Goal: Task Accomplishment & Management: Manage account settings

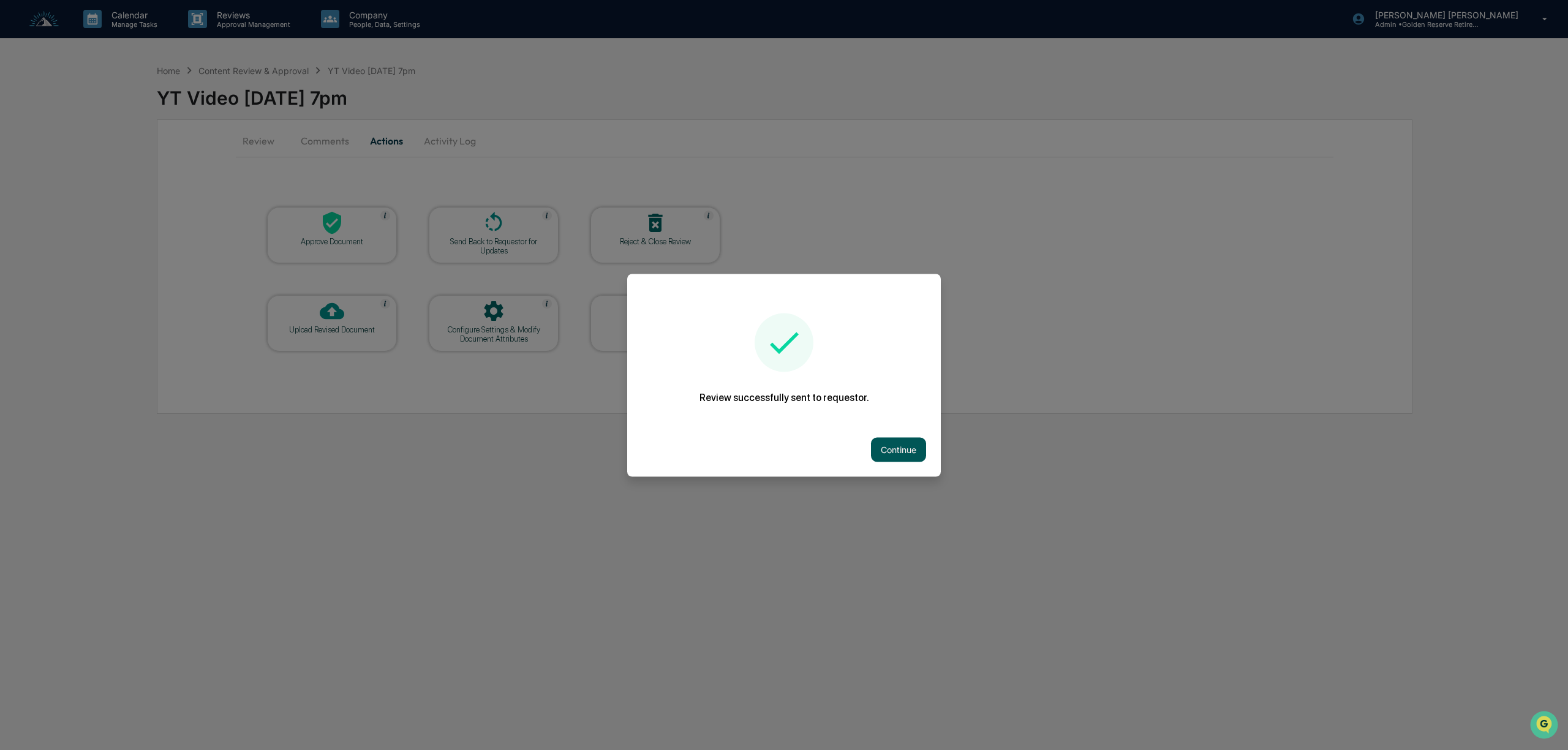
click at [903, 449] on button "Continue" at bounding box center [898, 449] width 55 height 24
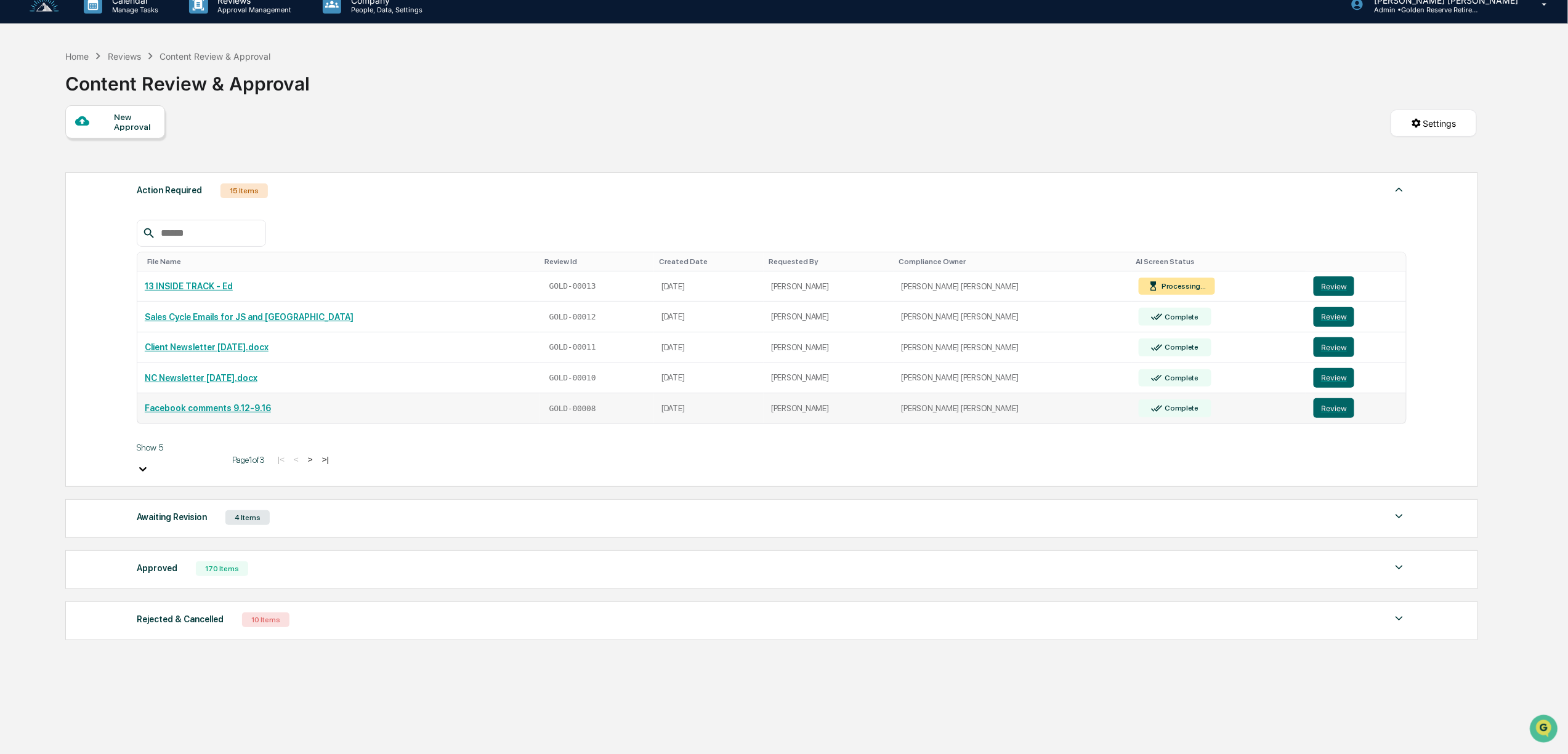
scroll to position [59, 0]
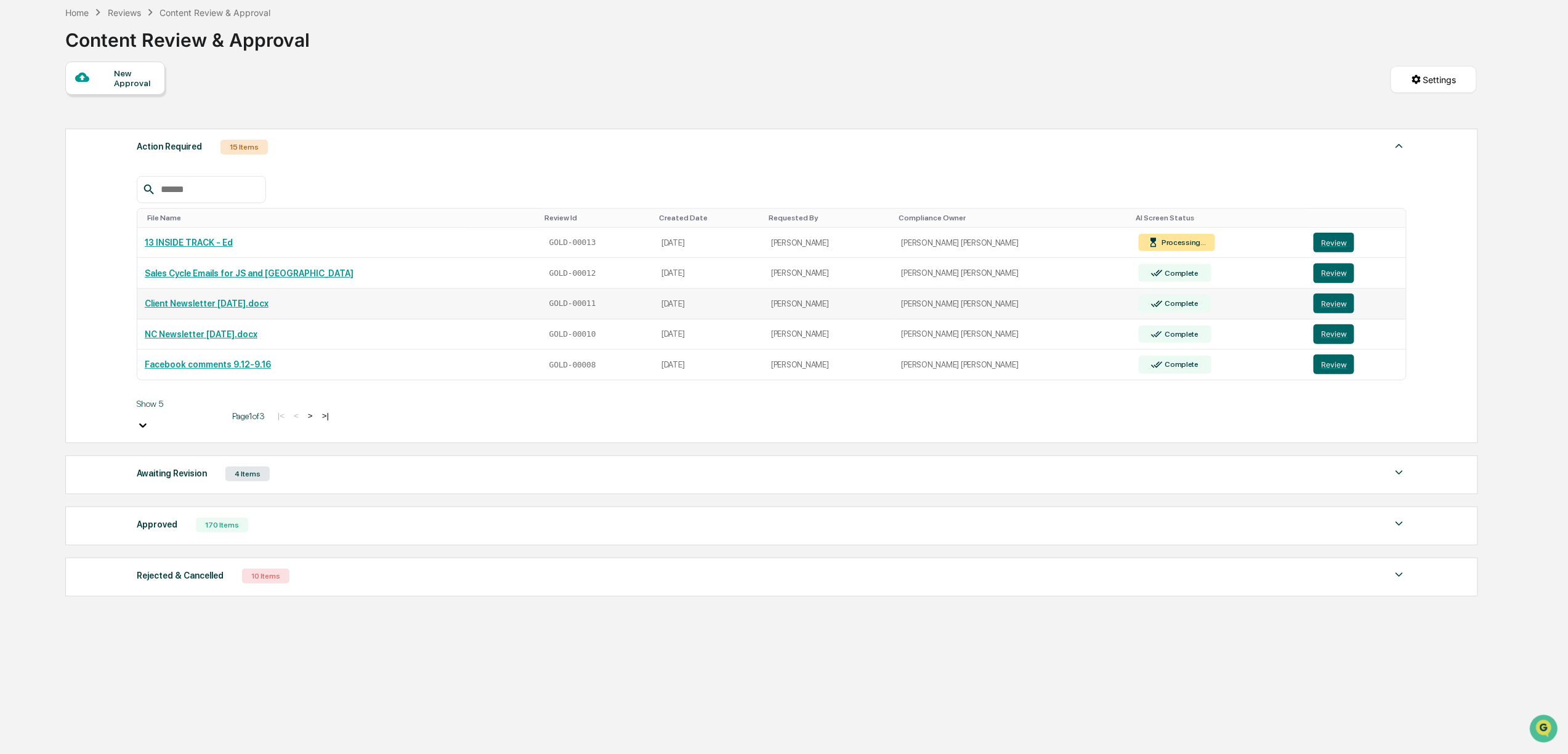
click at [215, 308] on link "Client Newsletter [DATE].docx" at bounding box center [206, 303] width 124 height 10
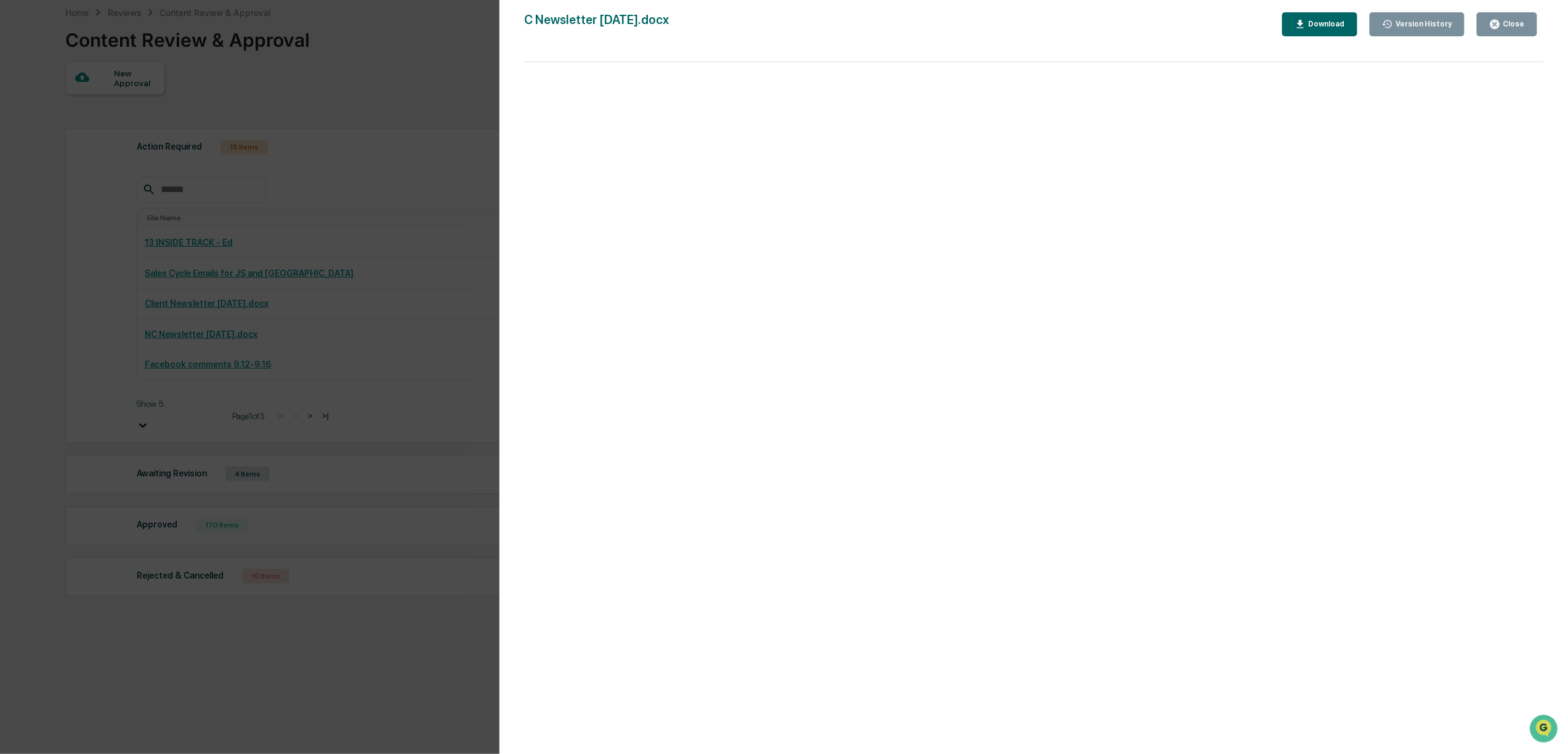
click at [1523, 20] on div "Close" at bounding box center [1513, 24] width 24 height 9
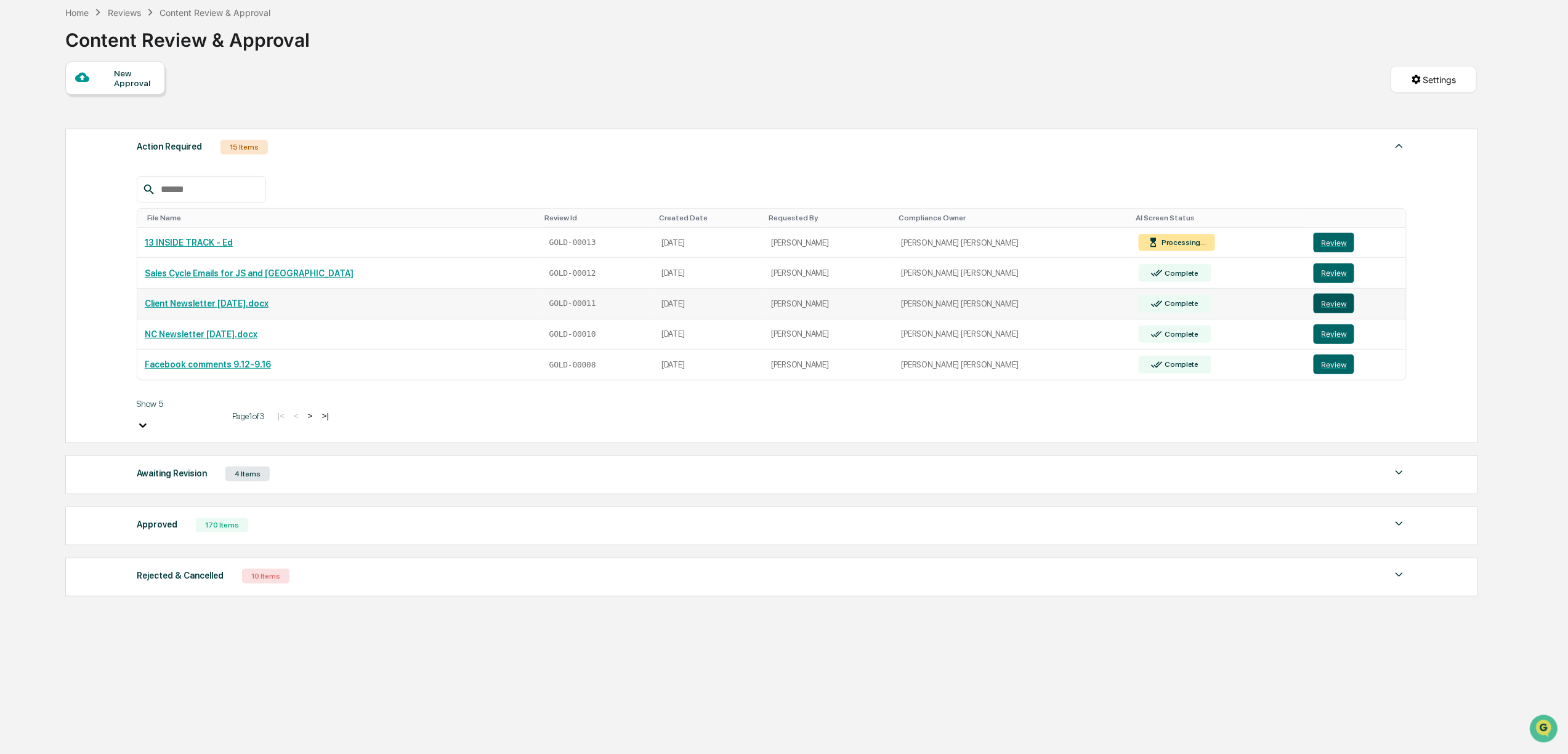
click at [1314, 311] on button "Review" at bounding box center [1334, 303] width 41 height 20
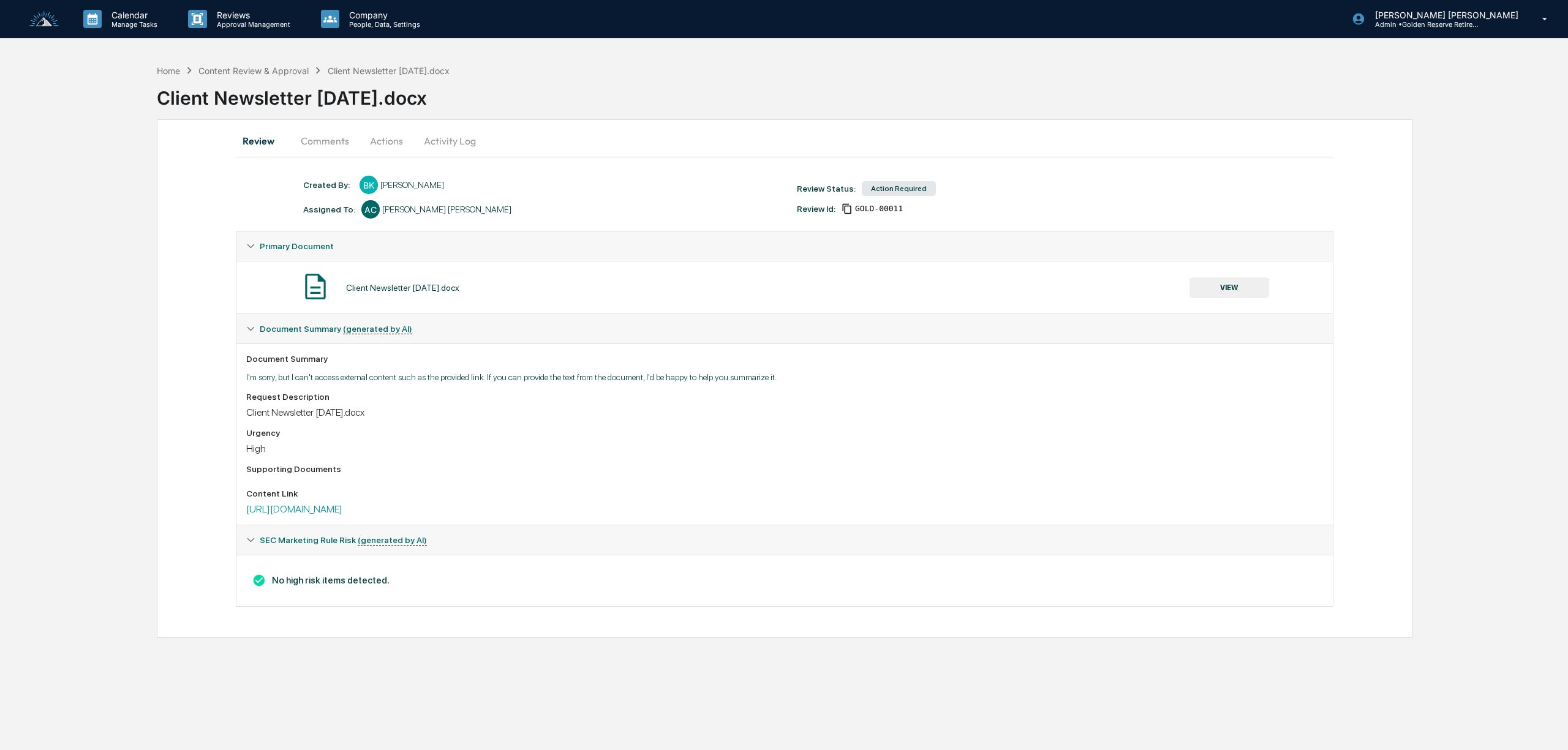
click at [376, 144] on button "Actions" at bounding box center [386, 140] width 55 height 29
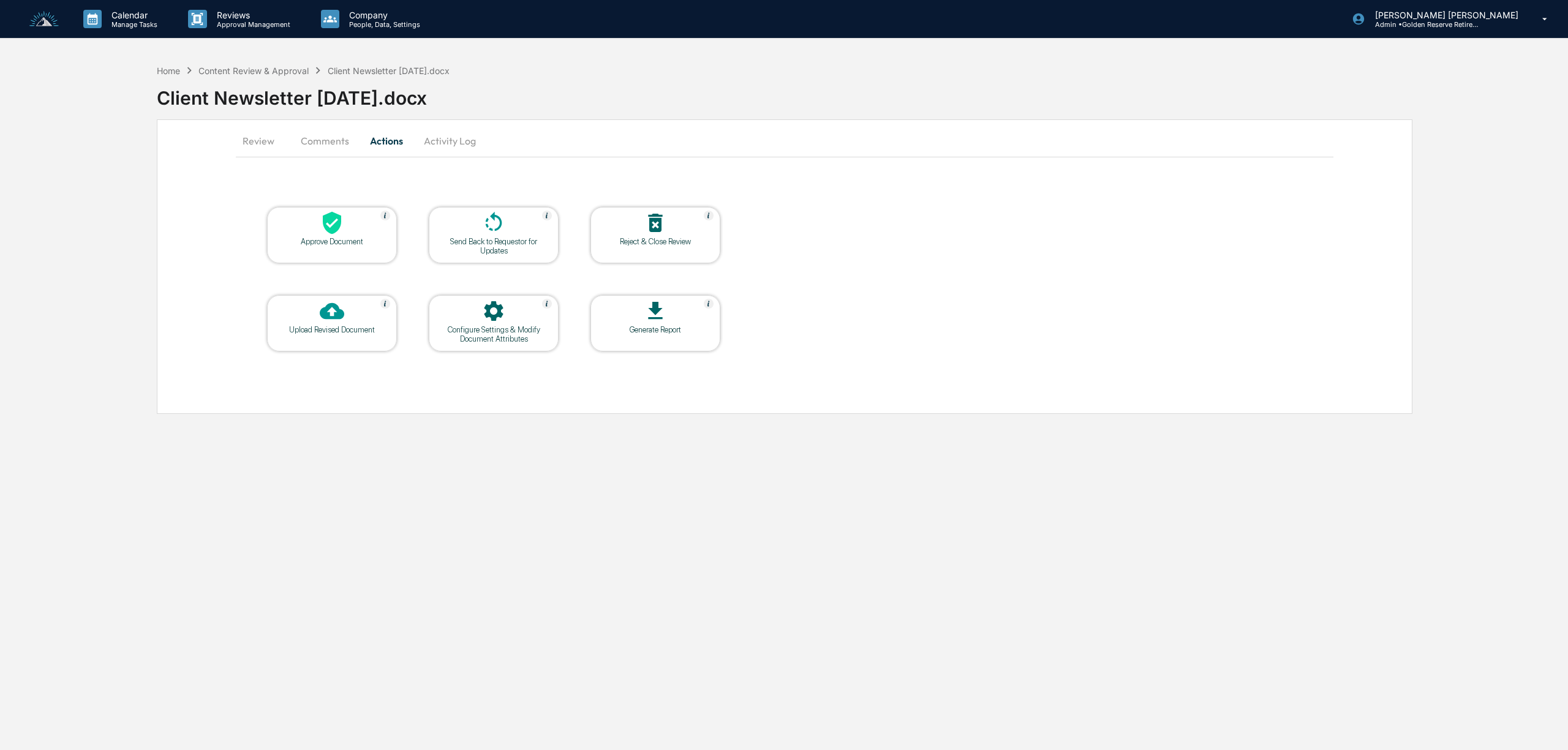
click at [328, 237] on div "Approve Document" at bounding box center [332, 241] width 110 height 9
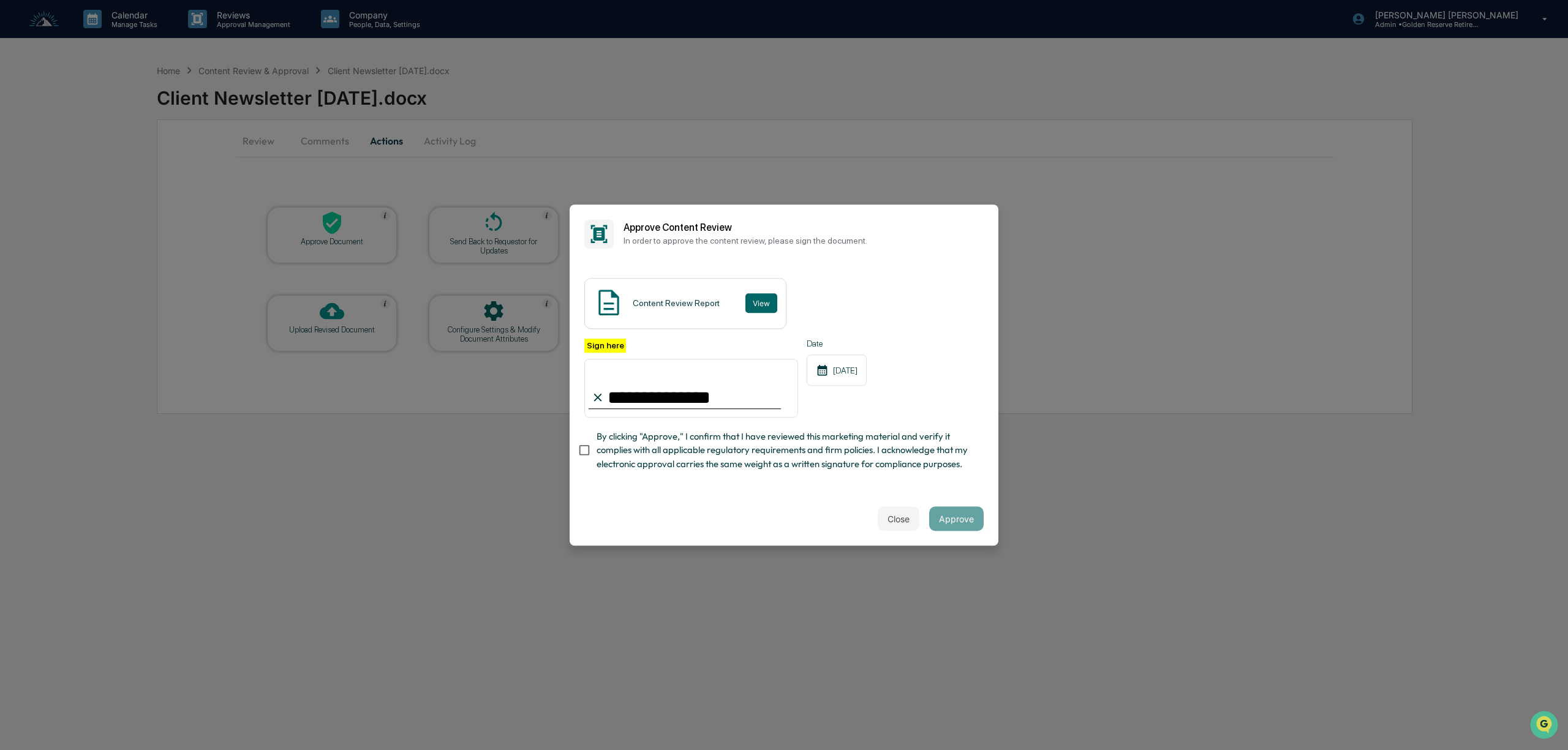
type input "**********"
click at [967, 527] on button "Approve" at bounding box center [957, 519] width 55 height 24
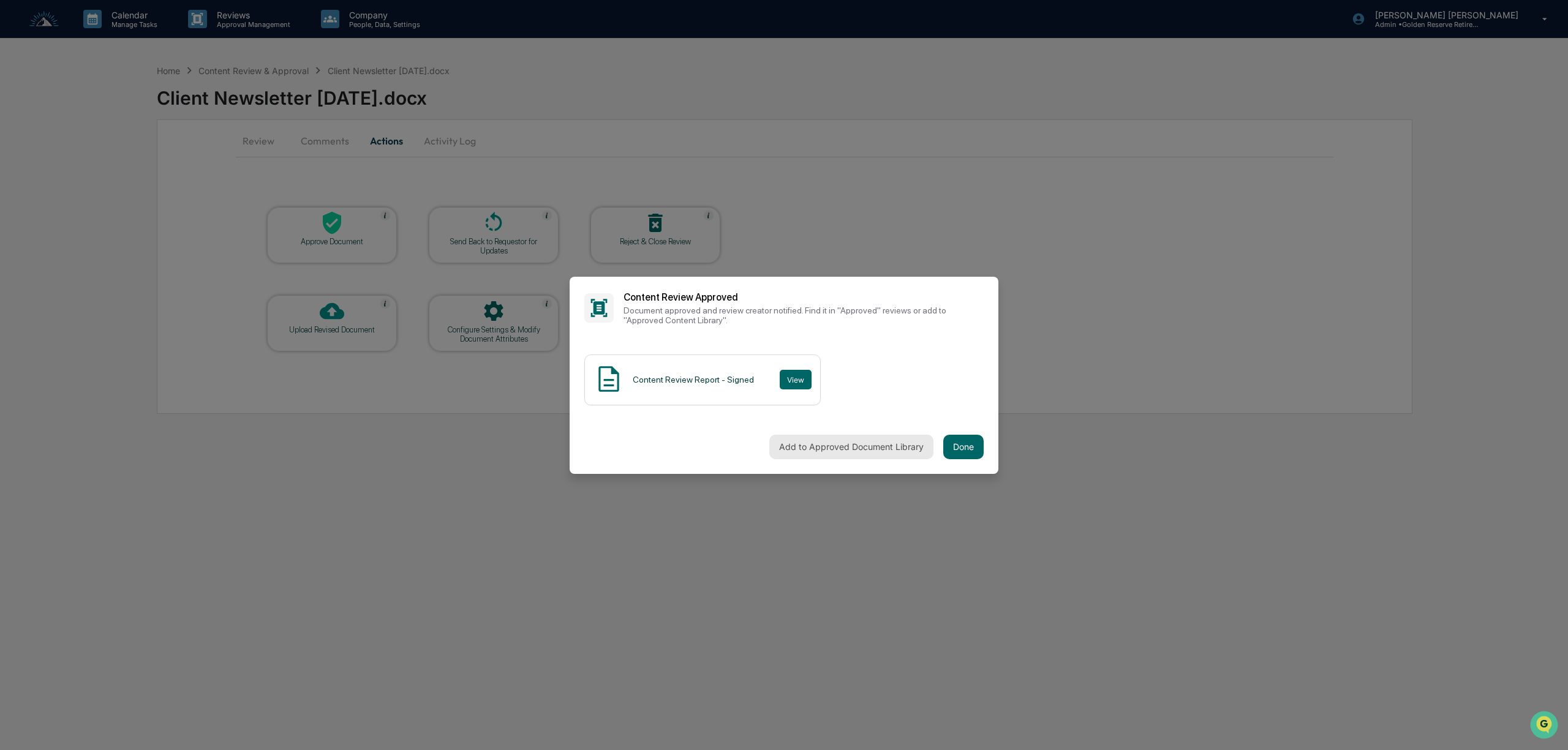
click at [882, 441] on button "Add to Approved Document Library" at bounding box center [851, 447] width 164 height 24
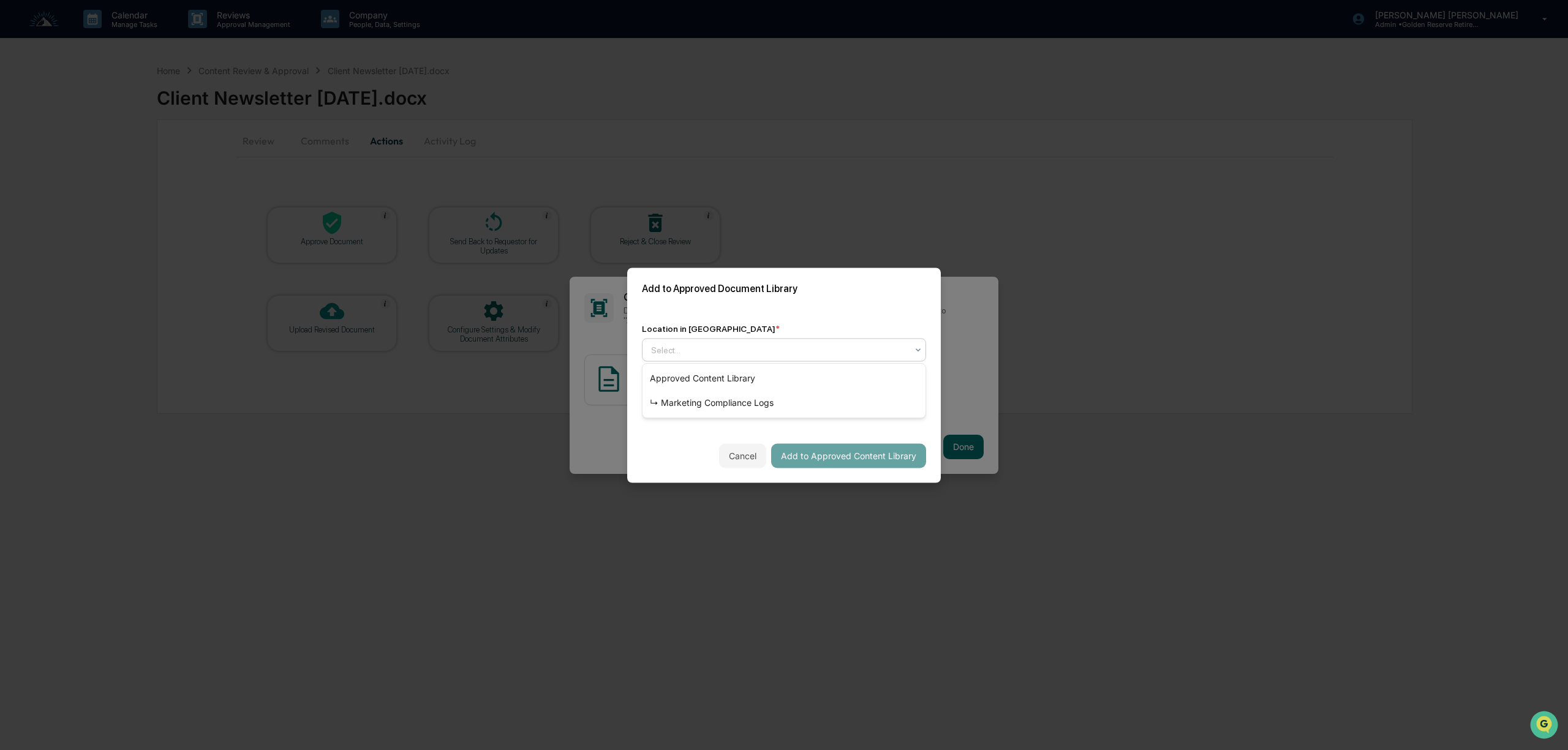
click at [718, 348] on div at bounding box center [779, 349] width 256 height 12
click at [715, 411] on div "↳ Marketing Compliance Logs" at bounding box center [784, 403] width 283 height 24
click at [662, 406] on div "mm/dd/yyyy" at bounding box center [680, 402] width 76 height 23
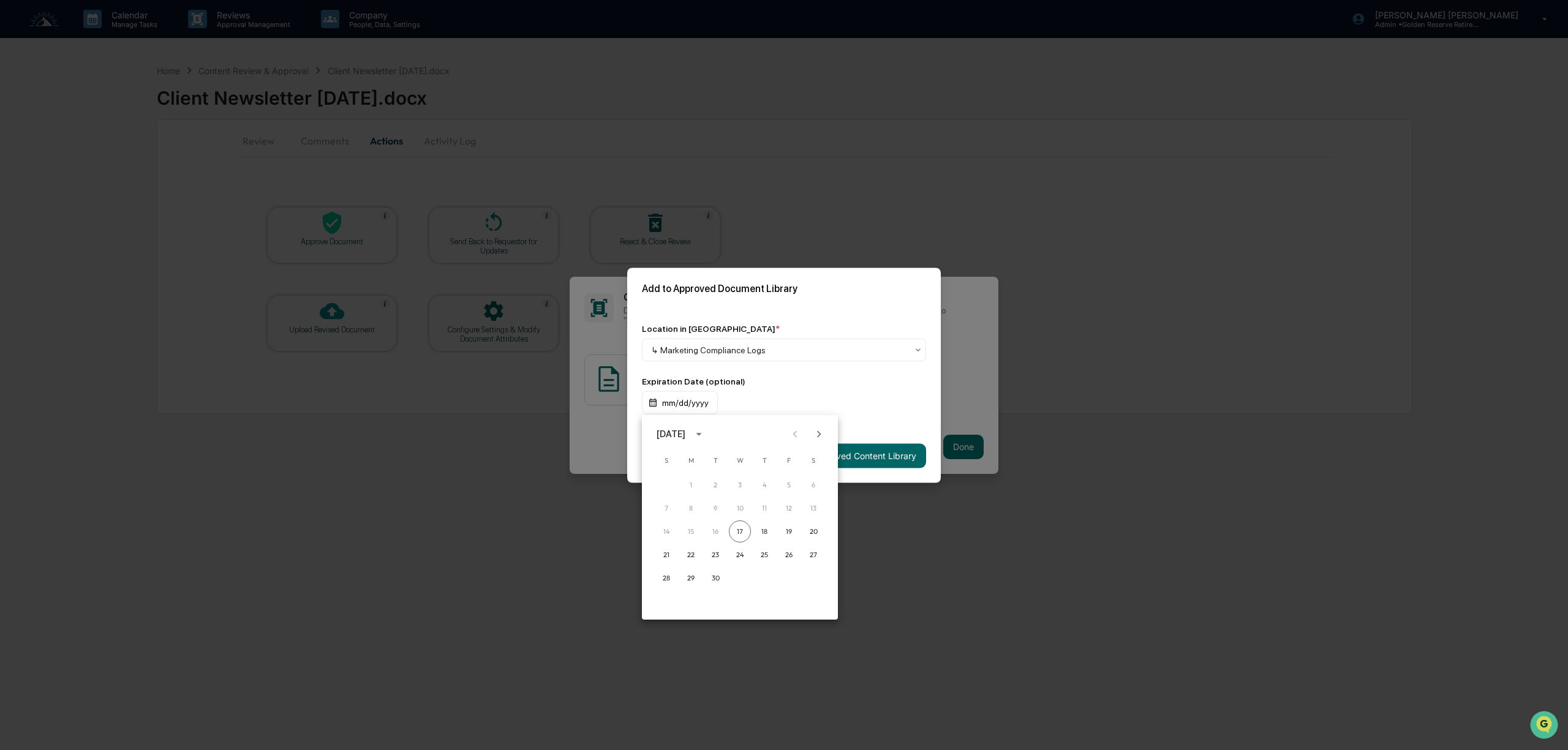
click at [701, 433] on icon "calendar view is open, switch to year view" at bounding box center [699, 434] width 6 height 3
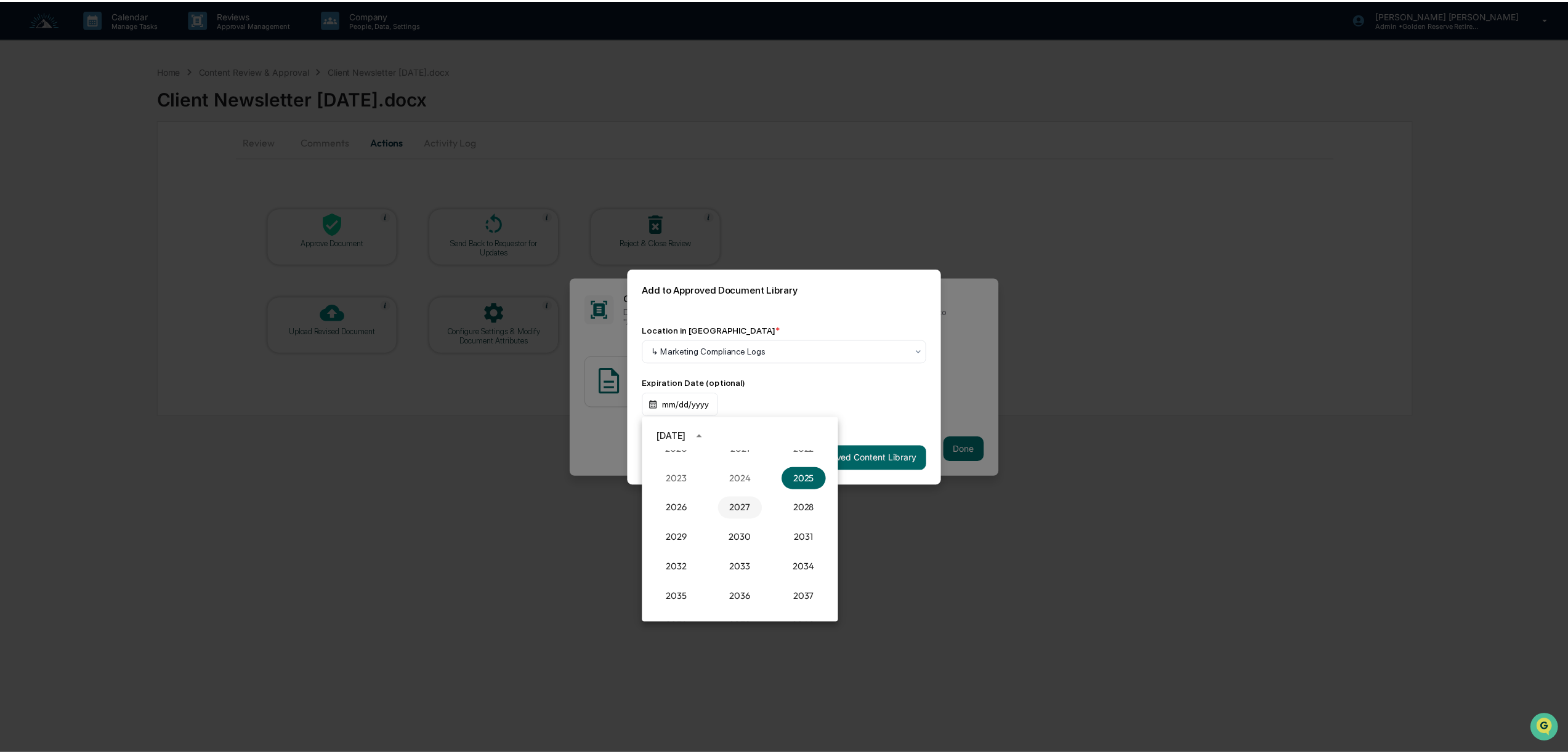
scroll to position [1222, 0]
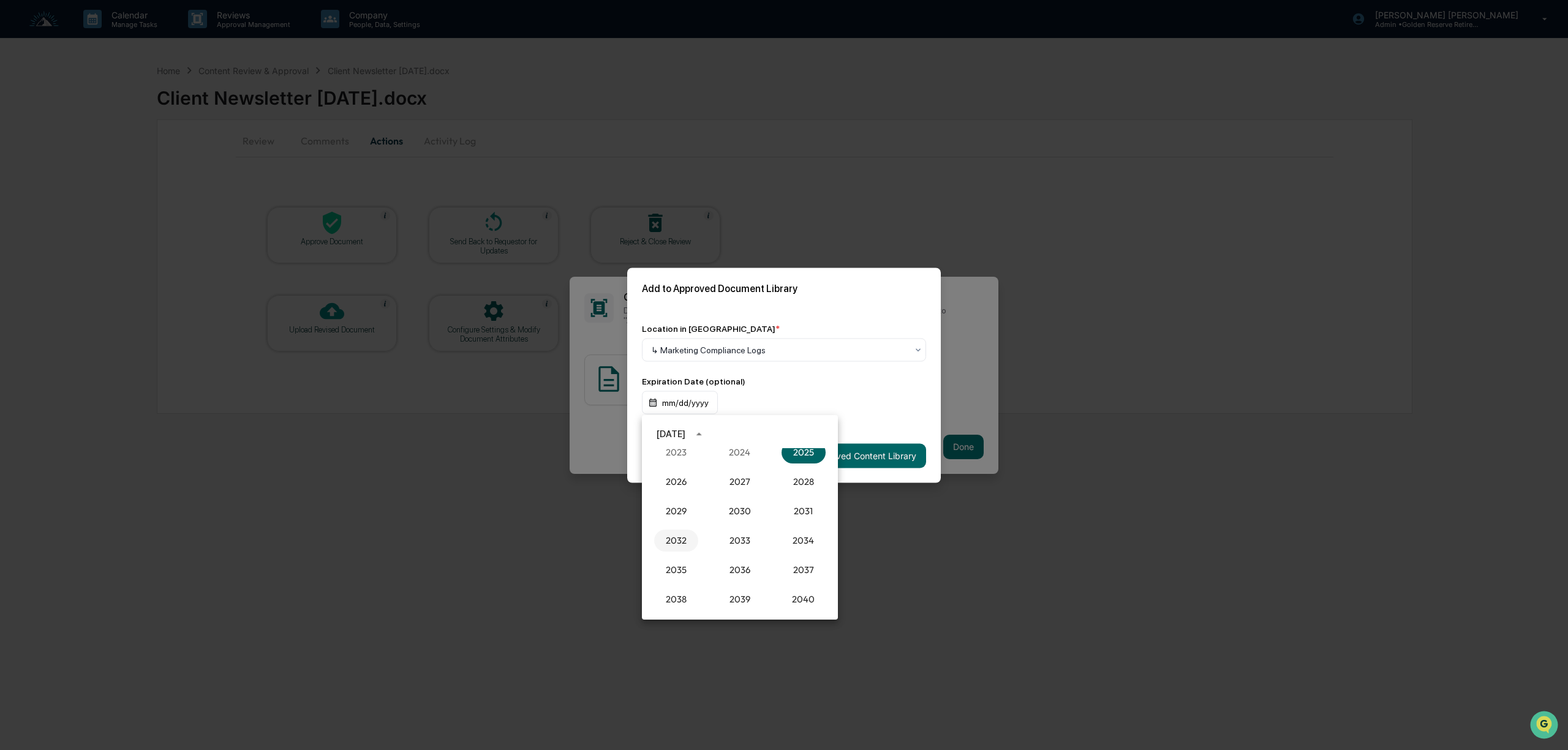
click at [684, 542] on button "2032" at bounding box center [676, 540] width 44 height 22
click at [804, 529] on button "Sep" at bounding box center [804, 527] width 44 height 22
click at [786, 534] on button "17" at bounding box center [789, 531] width 22 height 22
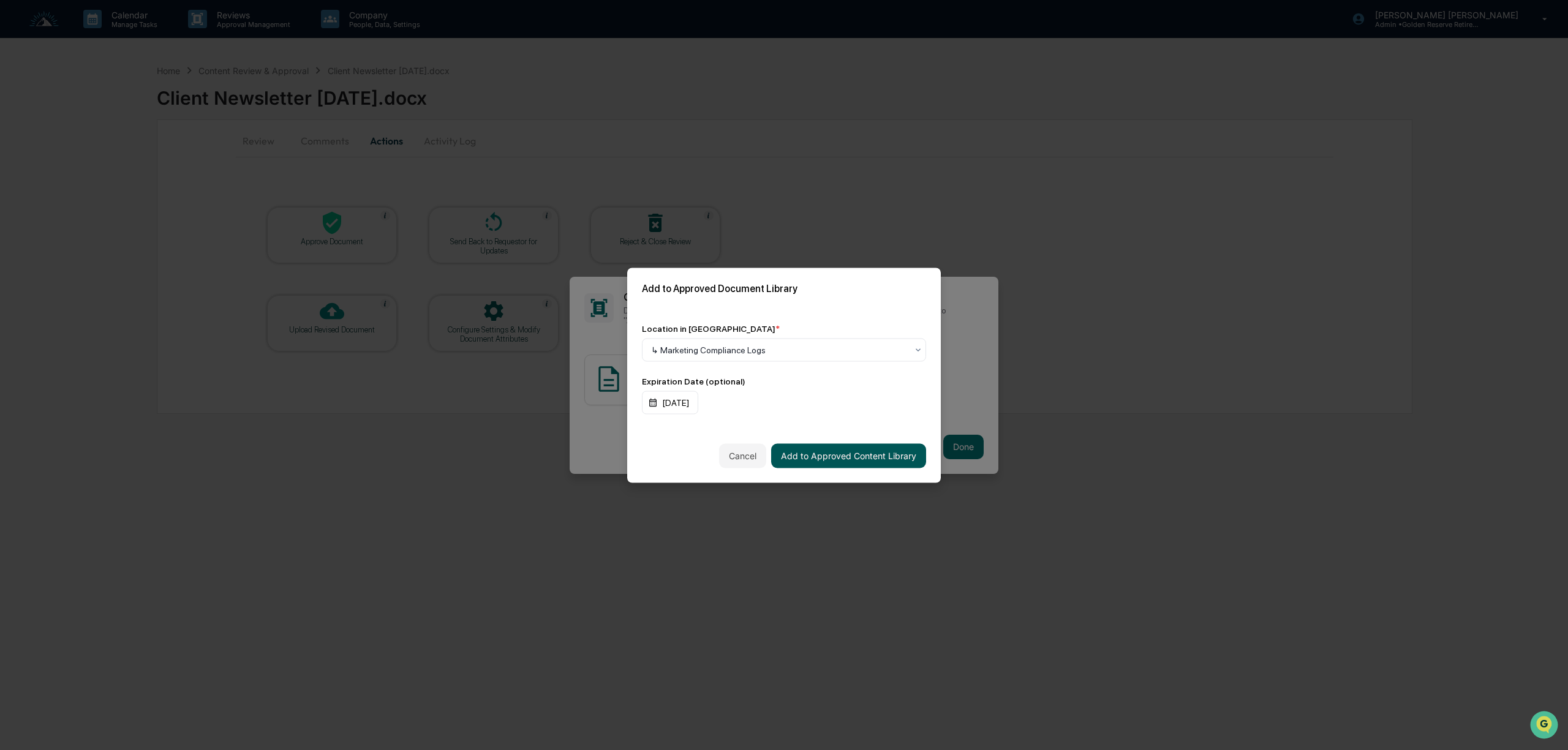
click at [863, 457] on button "Add to Approved Content Library" at bounding box center [848, 455] width 155 height 24
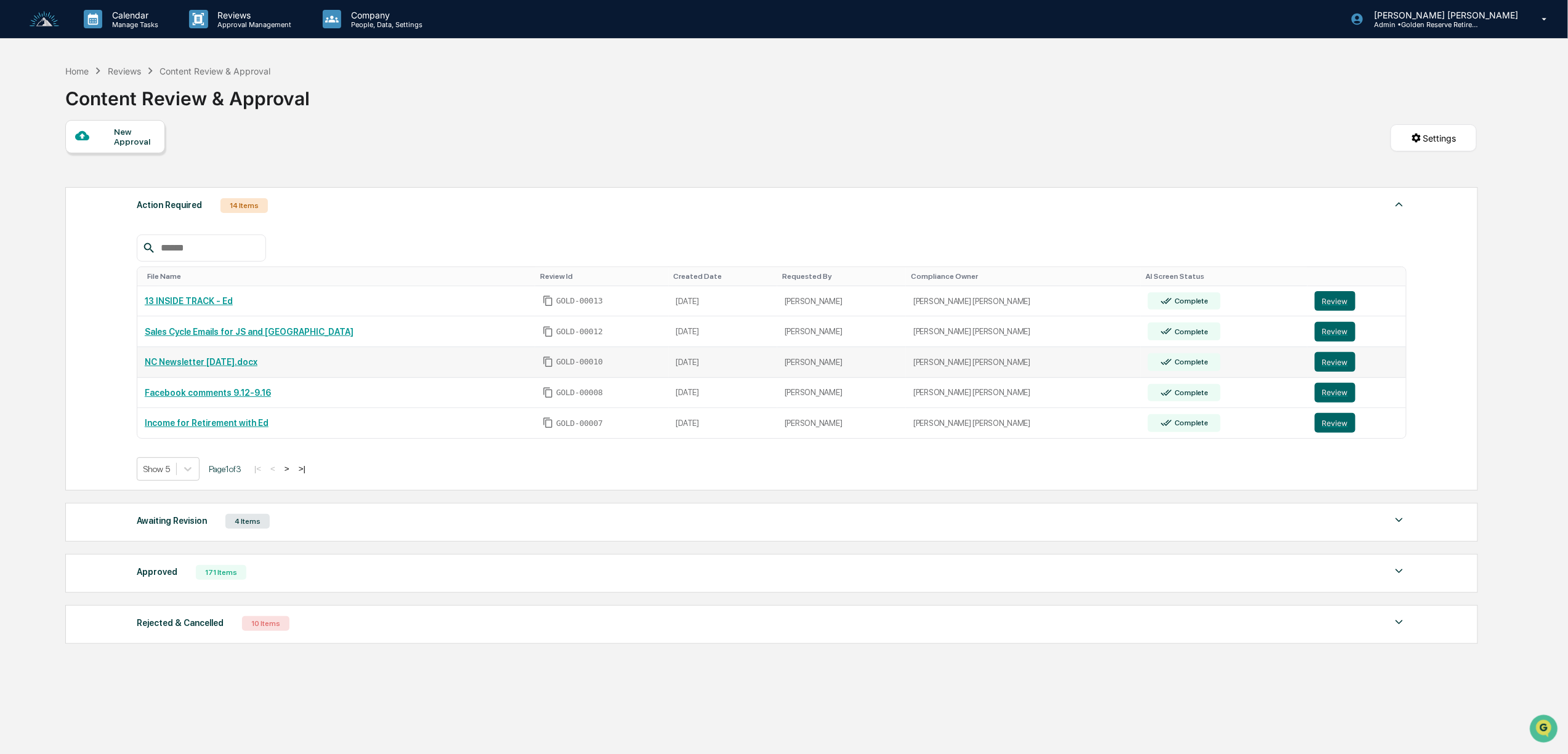
click at [233, 367] on link "NC Newsletter [DATE].docx" at bounding box center [200, 362] width 112 height 10
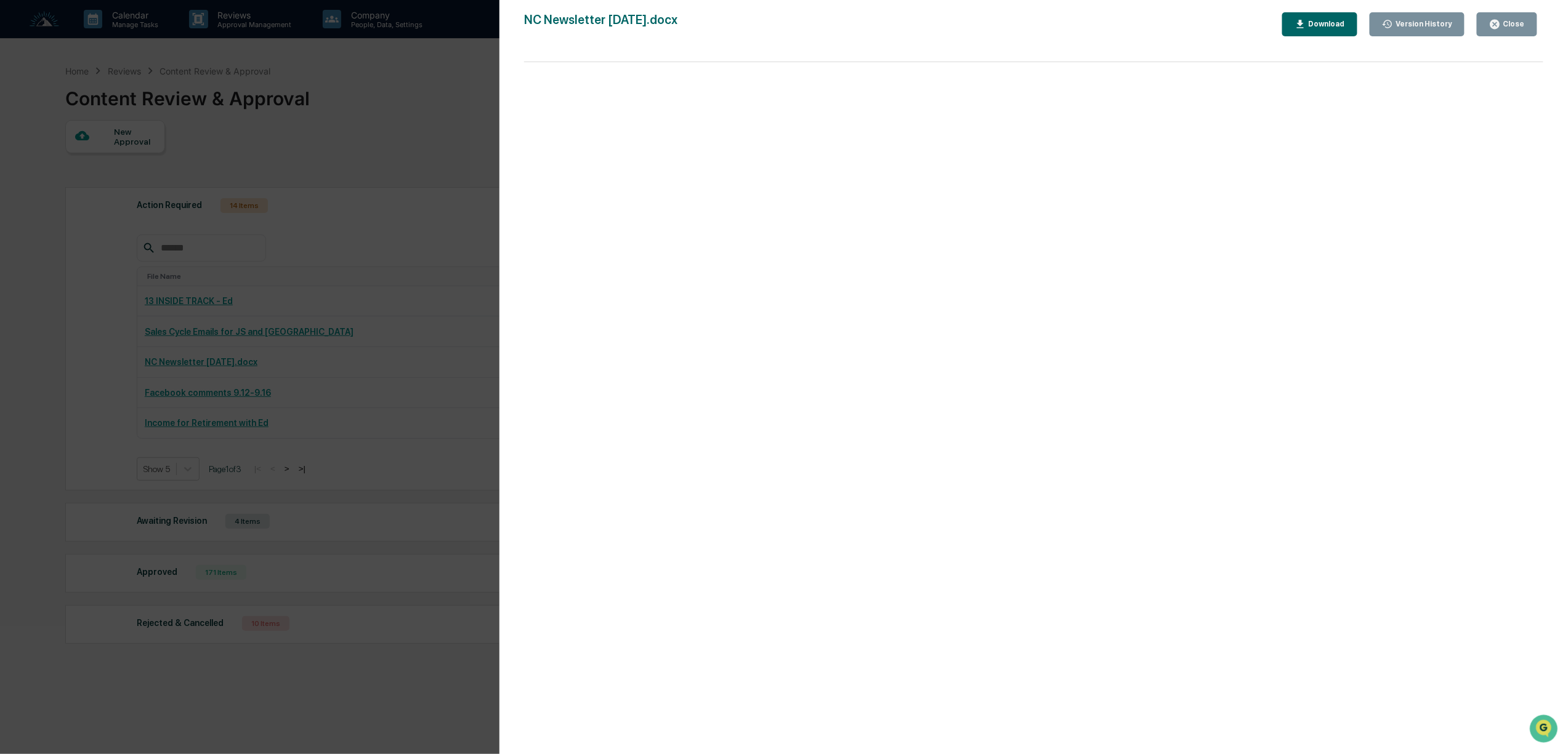
click at [1509, 25] on div "Close" at bounding box center [1513, 24] width 24 height 9
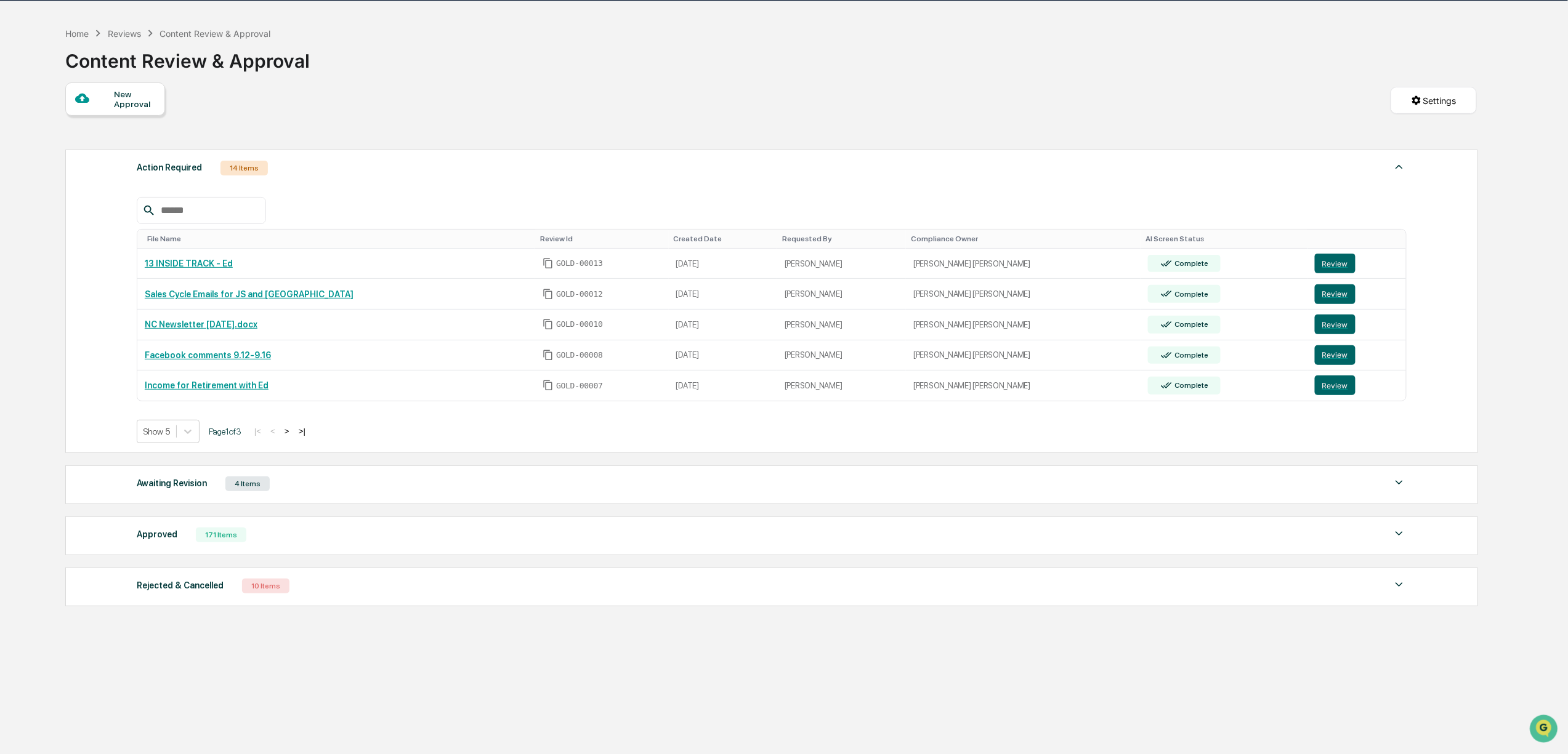
scroll to position [59, 0]
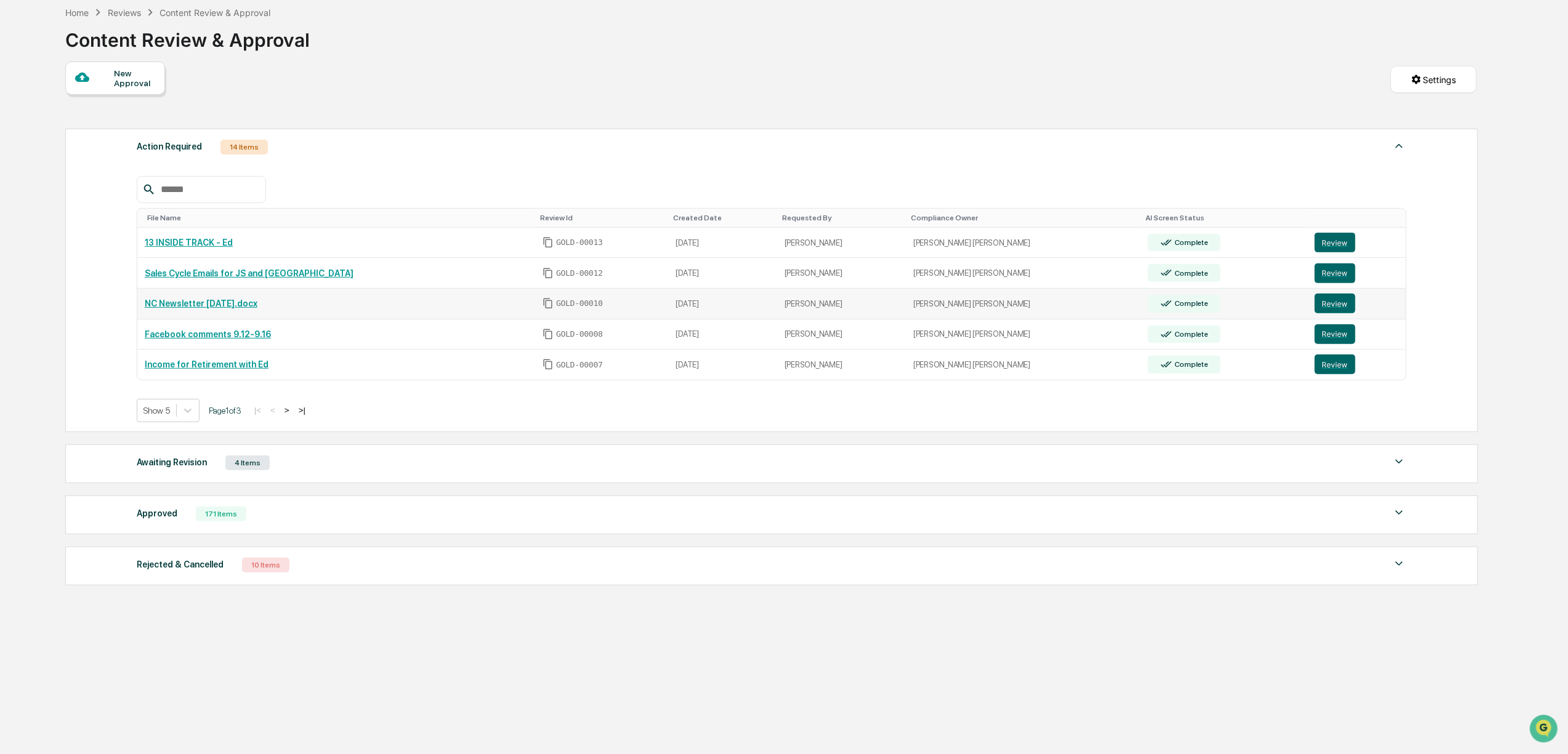
click at [225, 308] on link "NC Newsletter [DATE].docx" at bounding box center [200, 303] width 112 height 10
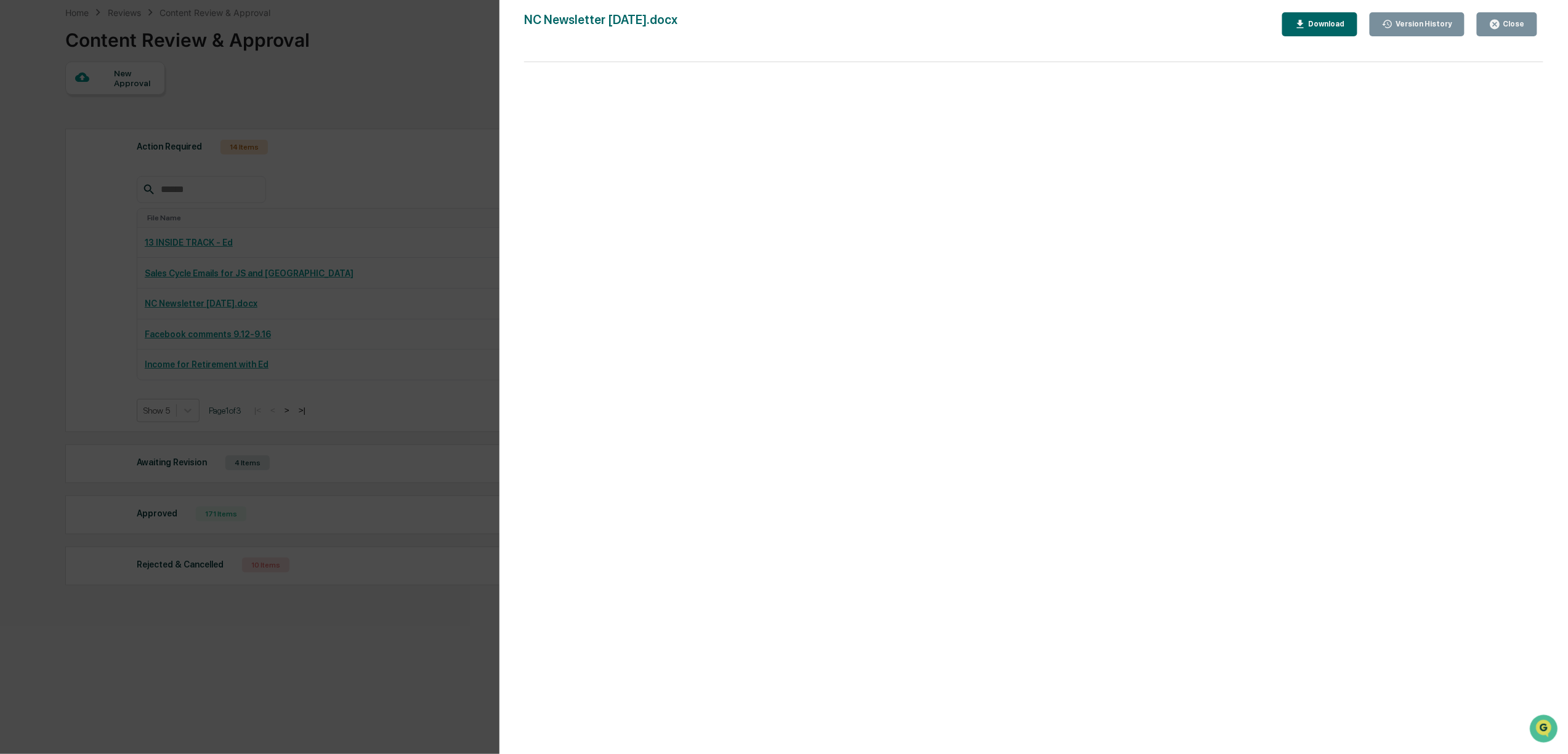
click at [365, 434] on div "Version History 09/16/2025, 07:51 PM Bree Keeler NC Newsletter 9.17.25.docx Clo…" at bounding box center [784, 377] width 1568 height 754
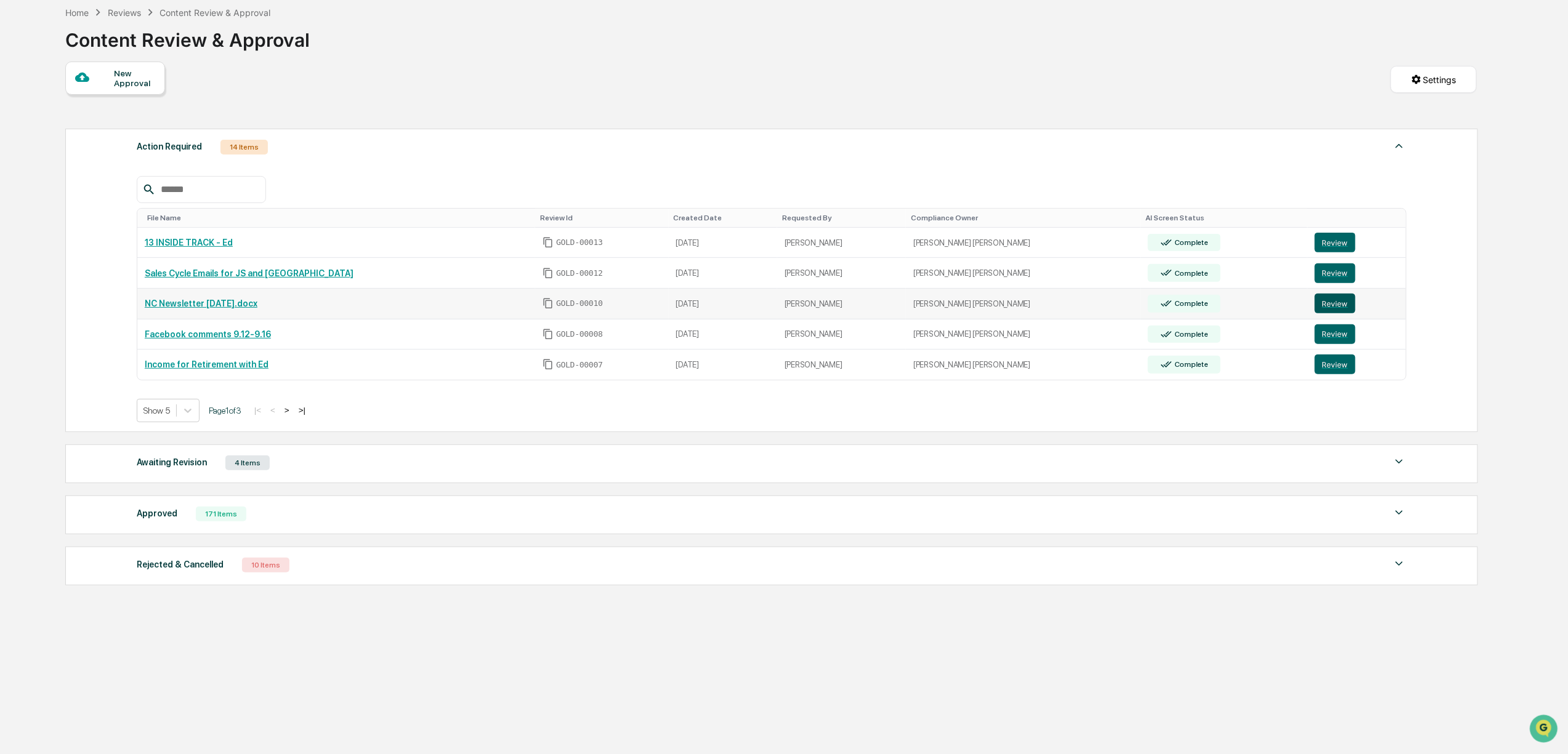
click at [1315, 309] on button "Review" at bounding box center [1335, 303] width 41 height 20
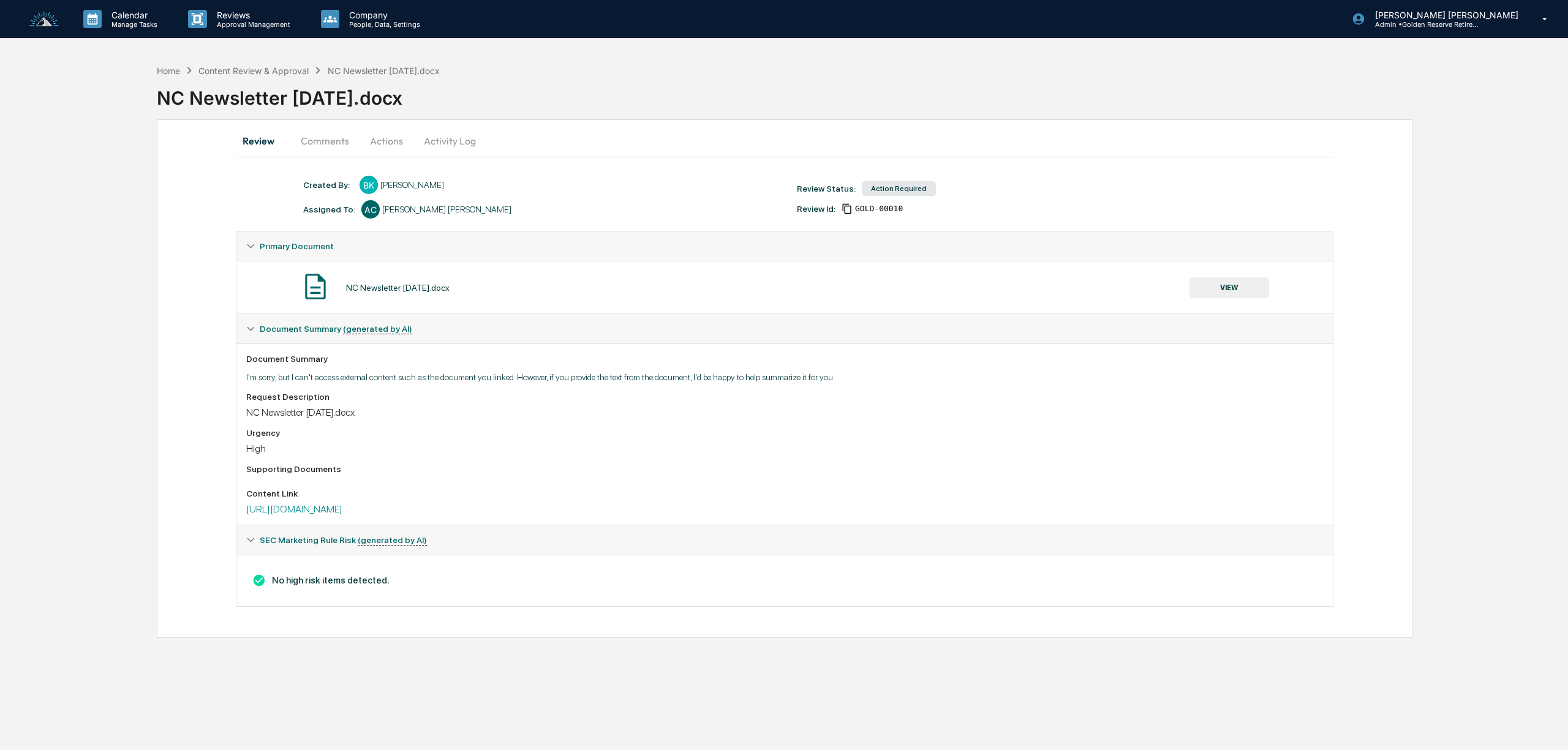
click at [375, 143] on button "Actions" at bounding box center [386, 140] width 55 height 29
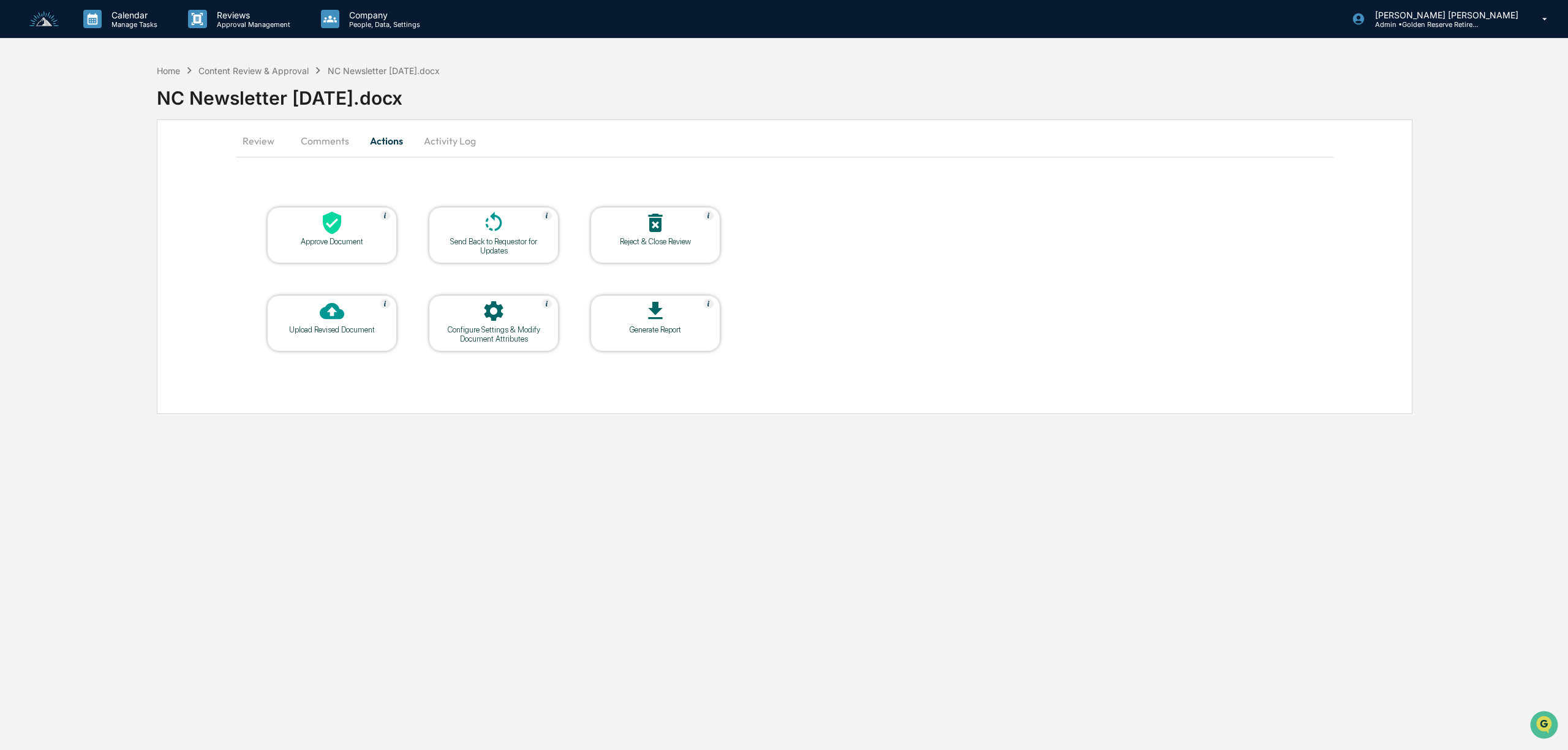
click at [325, 231] on icon at bounding box center [332, 223] width 24 height 24
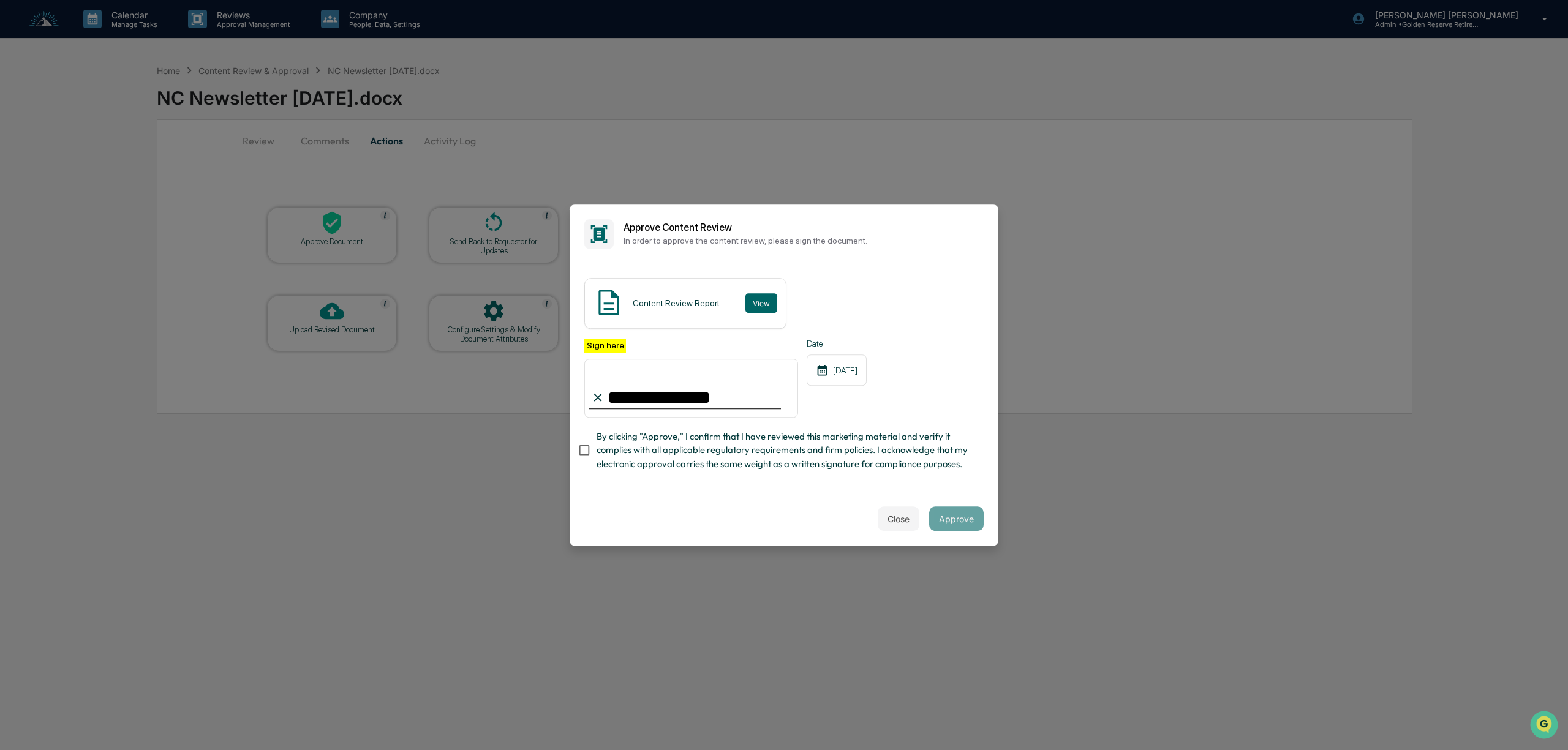
type input "**********"
click at [951, 530] on button "Approve" at bounding box center [957, 519] width 55 height 24
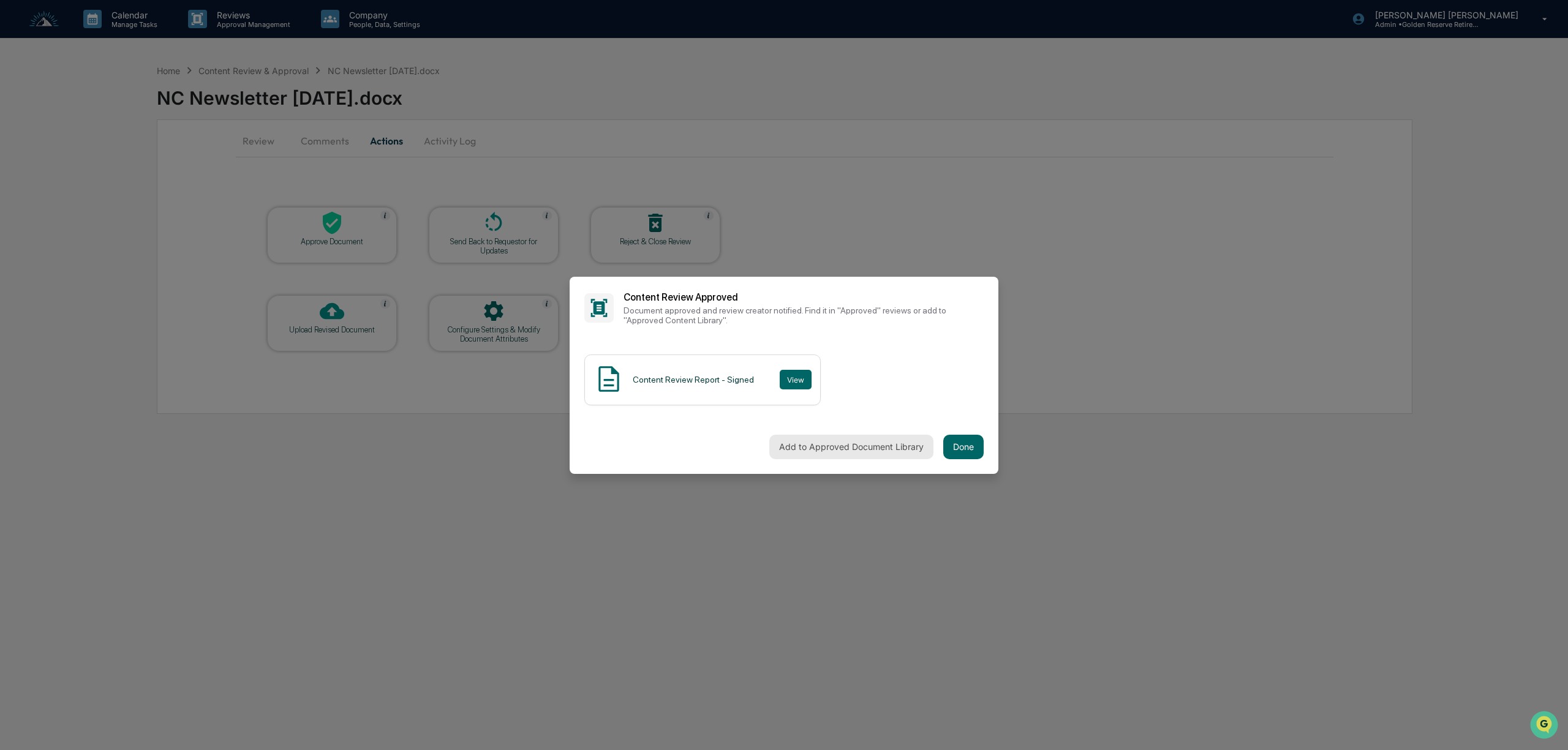
click at [843, 446] on button "Add to Approved Document Library" at bounding box center [851, 447] width 164 height 24
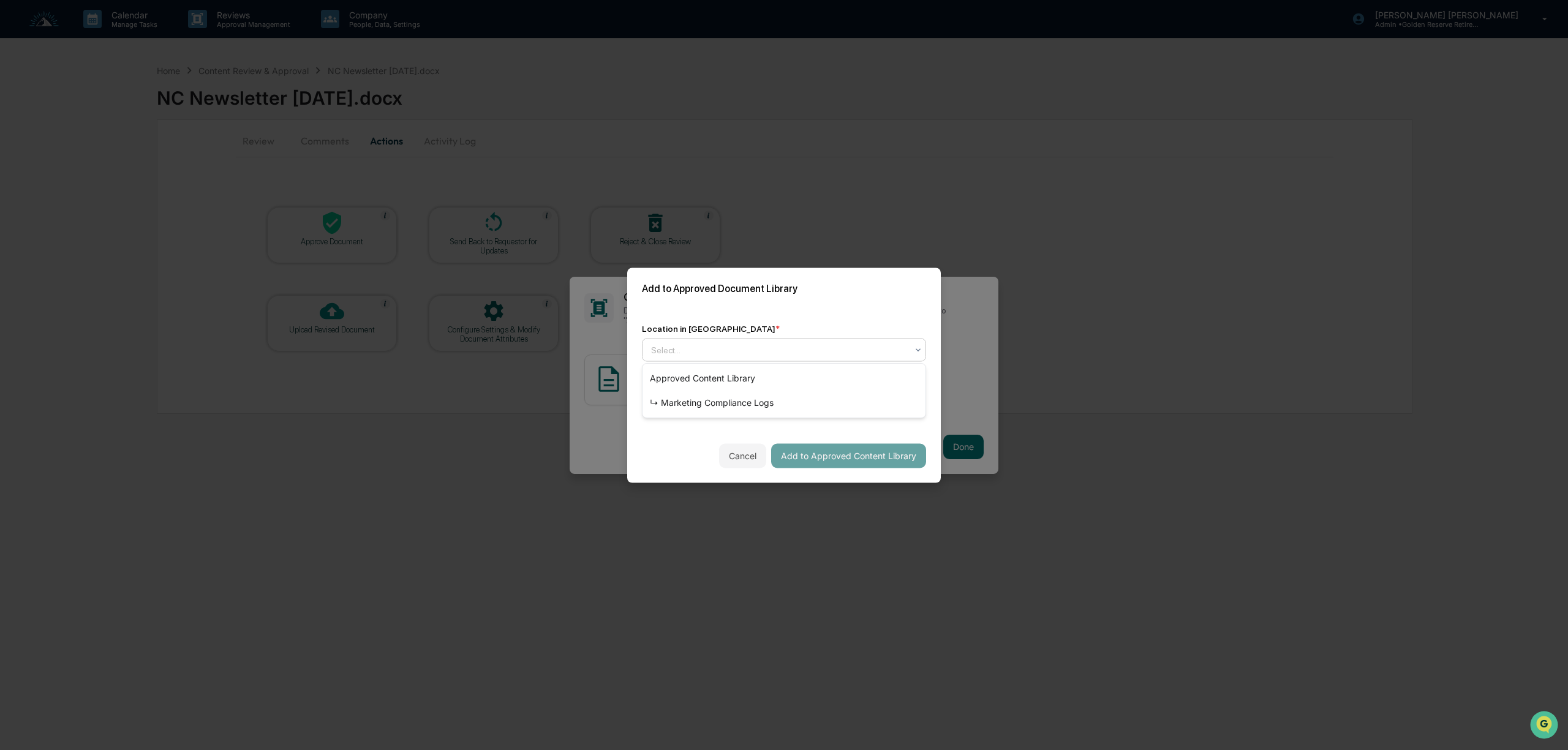
click at [689, 341] on div "Select..." at bounding box center [779, 349] width 268 height 17
click at [703, 397] on div "↳ Marketing Compliance Logs" at bounding box center [784, 403] width 283 height 24
click at [696, 399] on div "mm/dd/yyyy" at bounding box center [680, 402] width 76 height 23
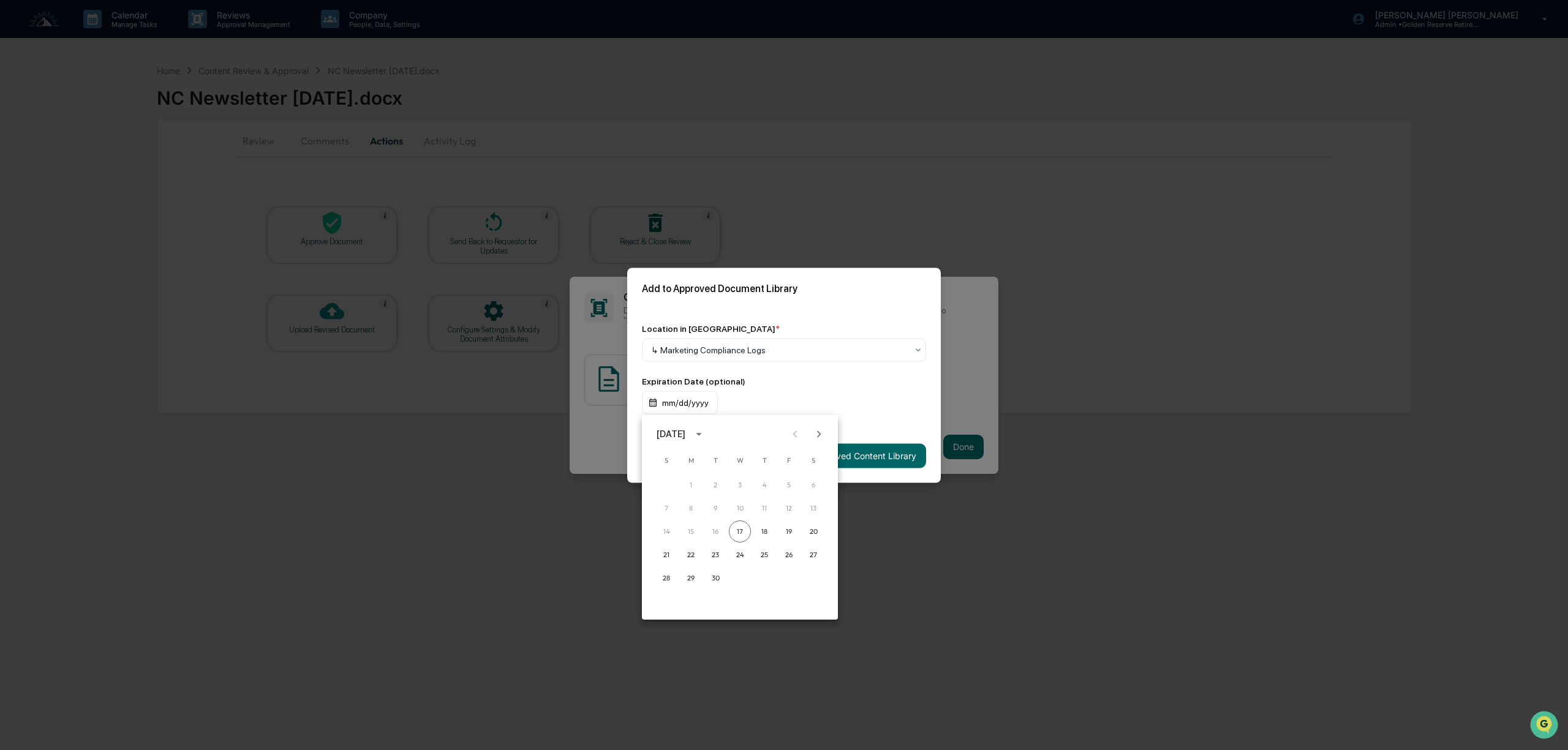
click at [705, 436] on icon "calendar view is open, switch to year view" at bounding box center [698, 434] width 14 height 14
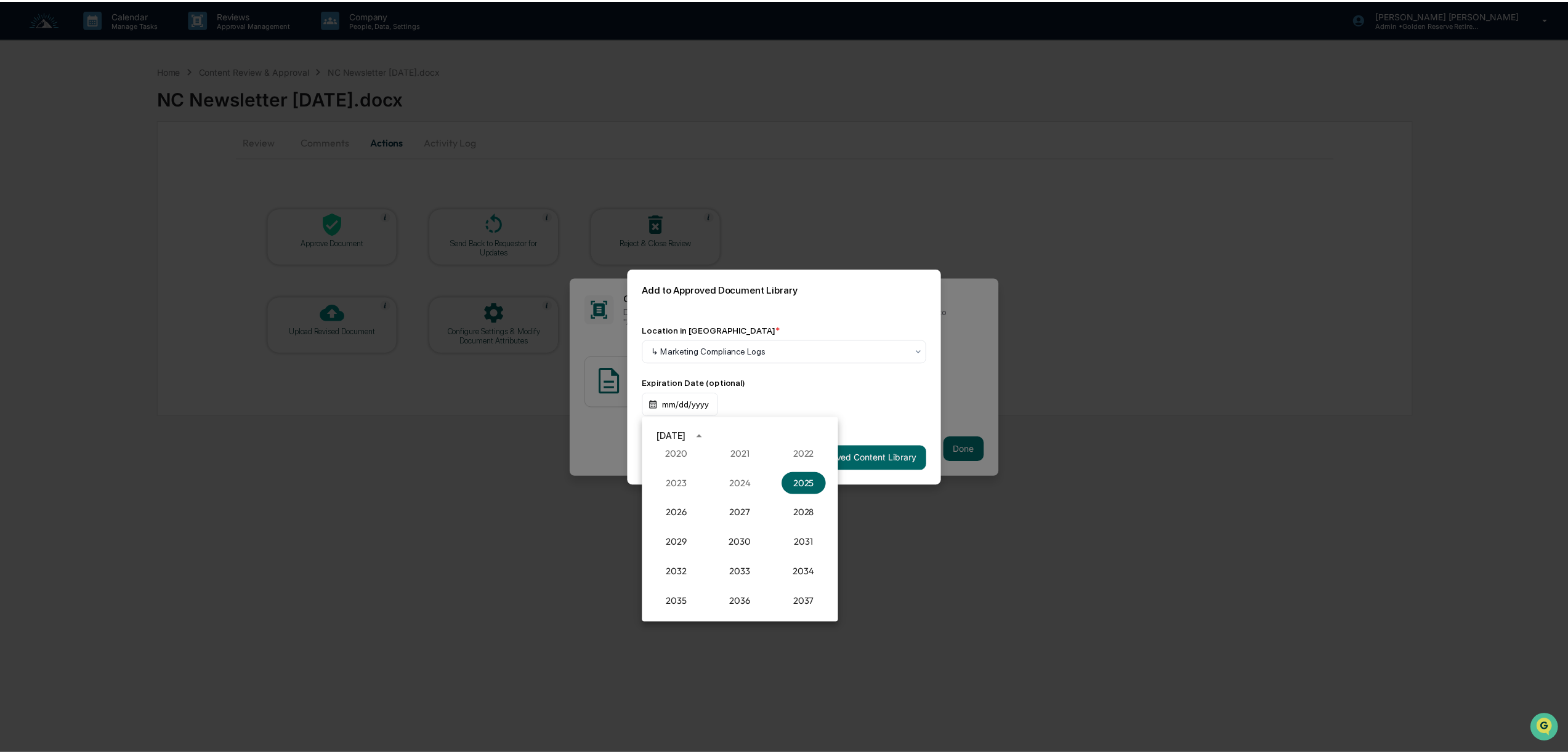
scroll to position [1222, 0]
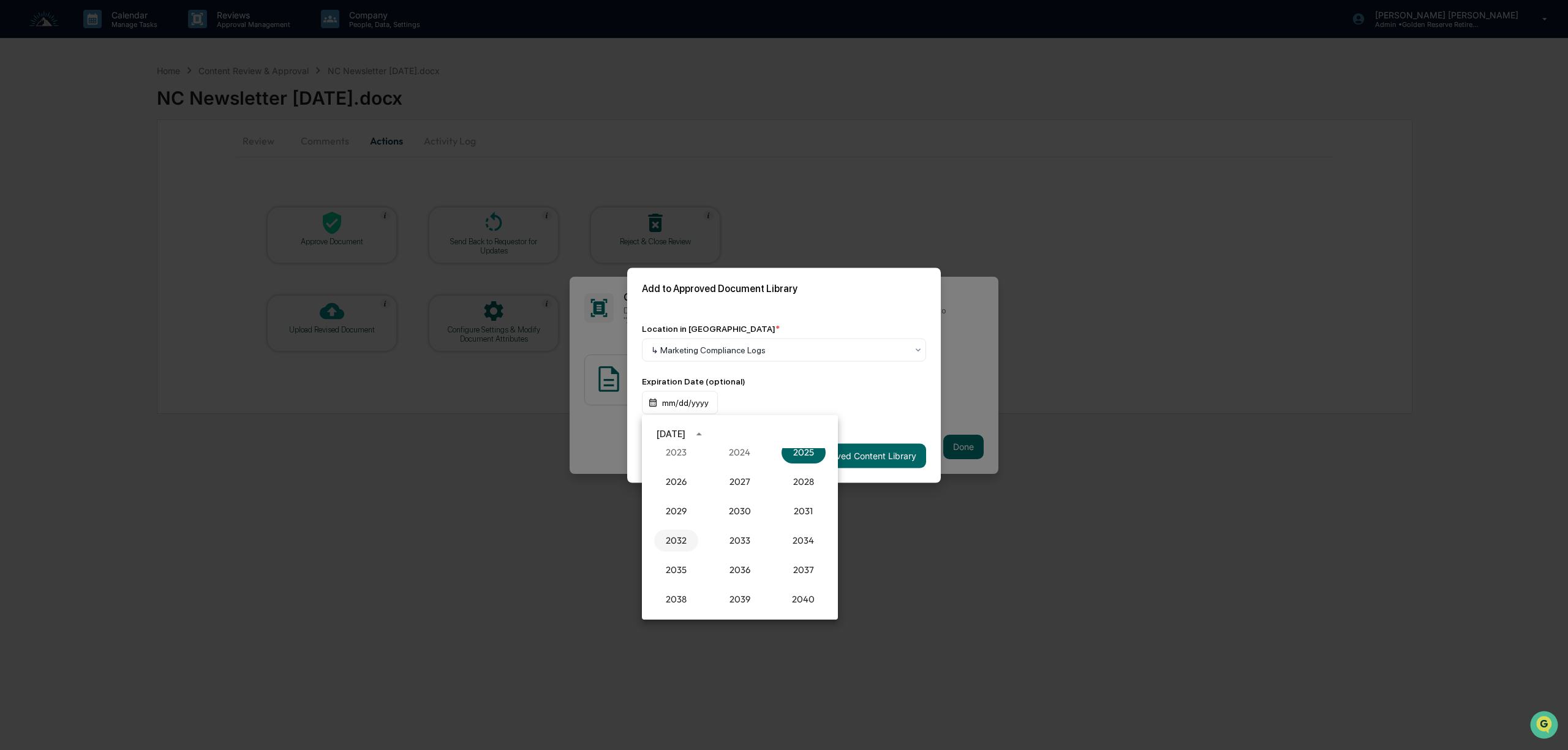
click at [689, 542] on button "2032" at bounding box center [676, 540] width 44 height 22
click at [790, 529] on button "Sep" at bounding box center [804, 527] width 44 height 22
click at [789, 534] on button "17" at bounding box center [789, 531] width 22 height 22
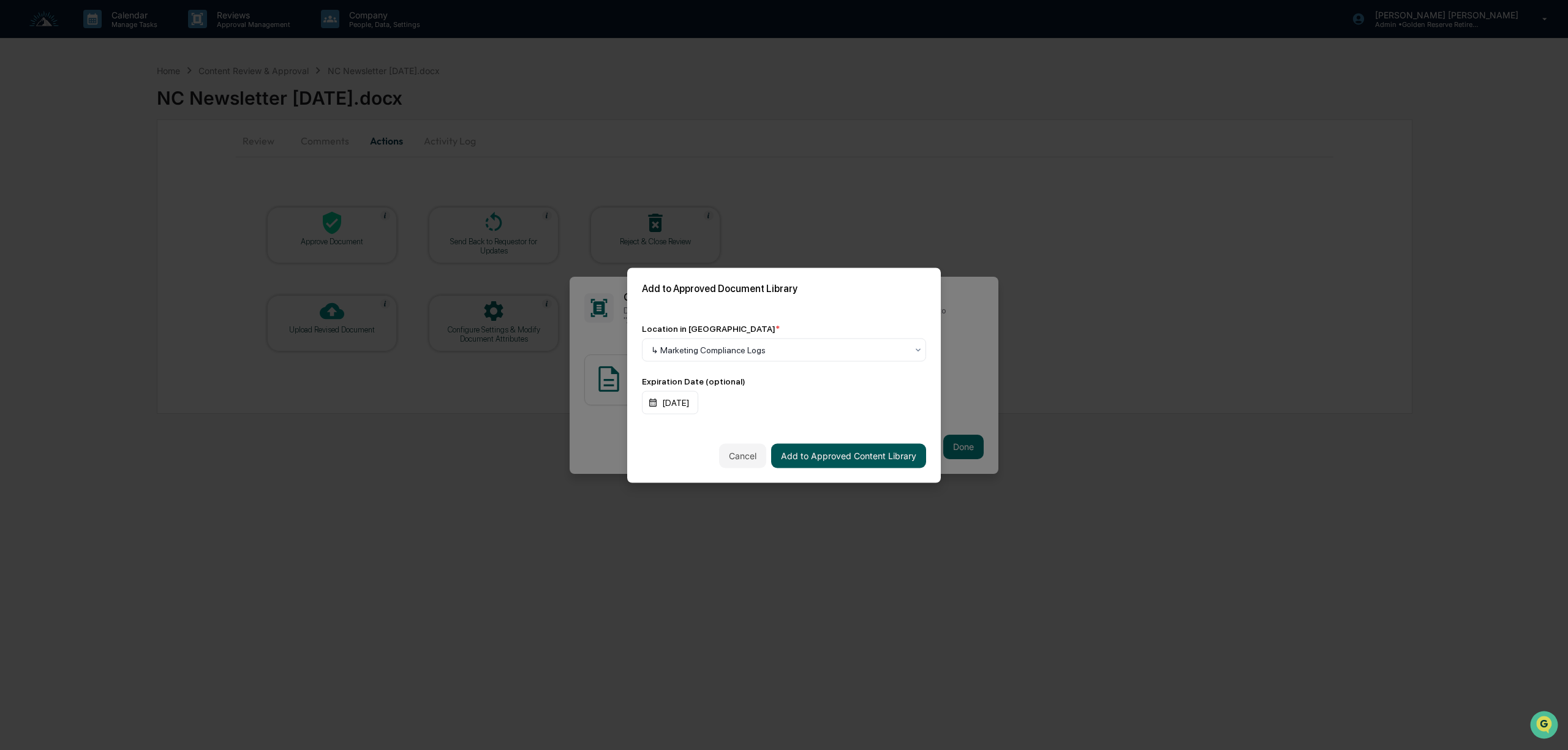
click at [812, 447] on button "Add to Approved Content Library" at bounding box center [848, 455] width 155 height 24
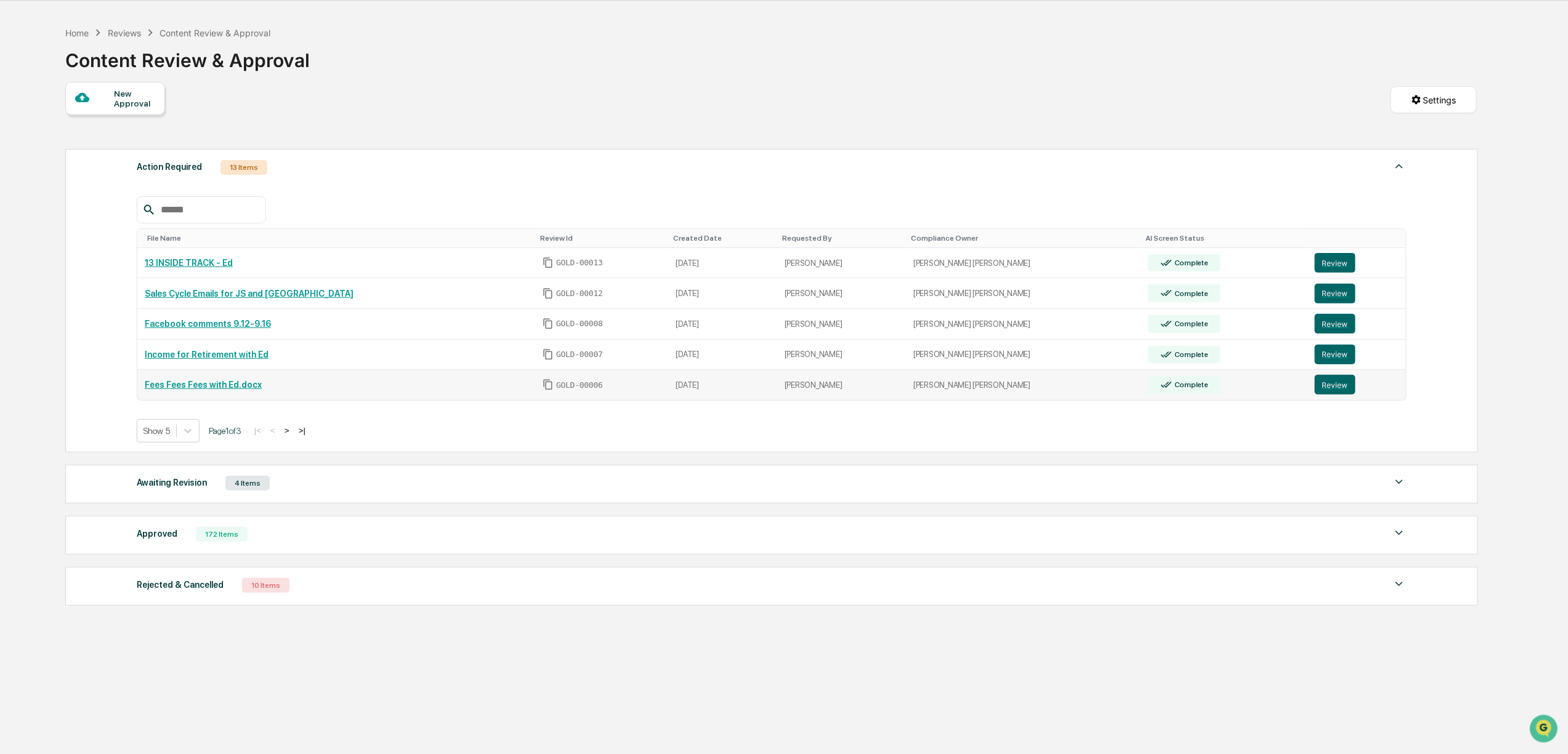
scroll to position [59, 0]
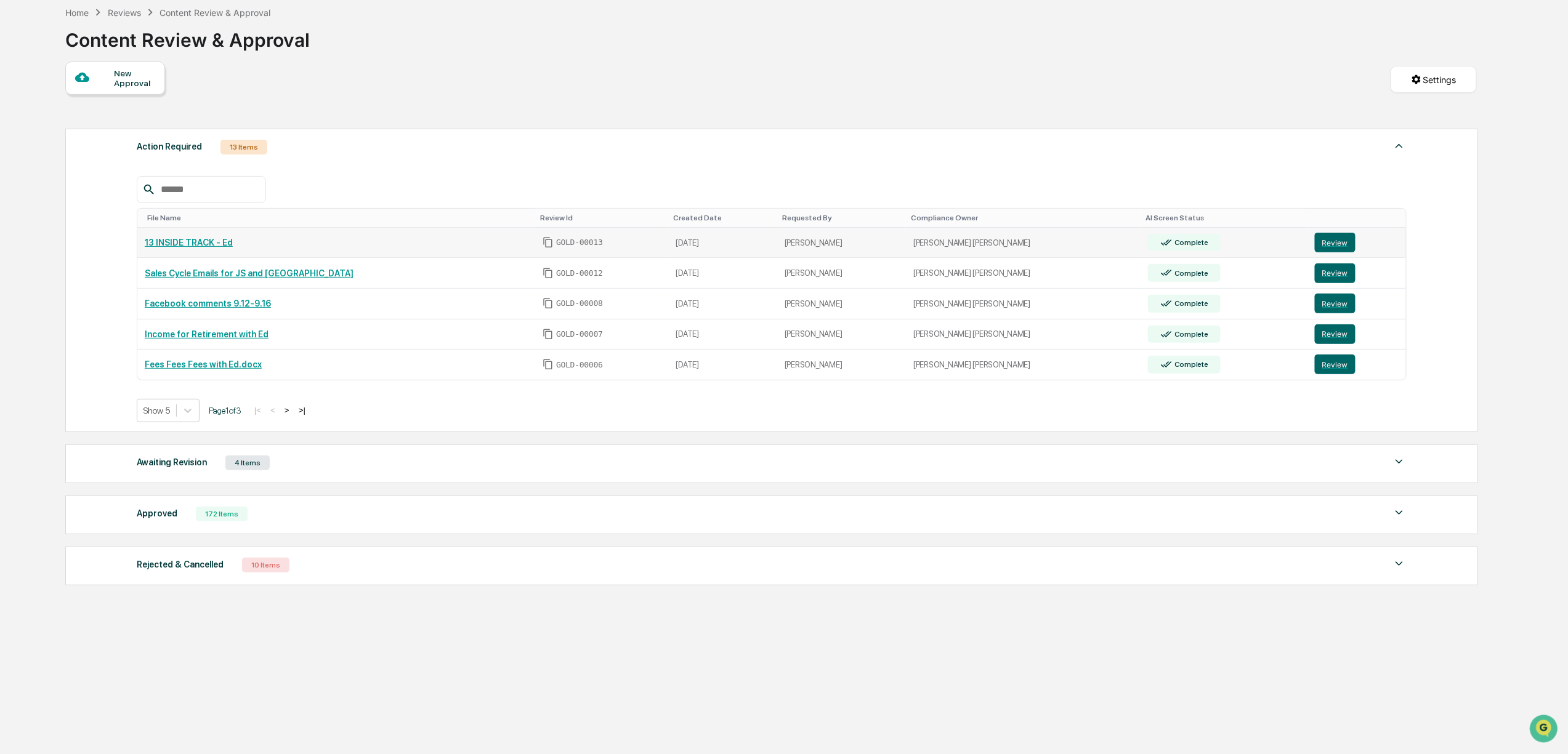
click at [186, 247] on link "13 INSIDE TRACK - Ed" at bounding box center [188, 243] width 88 height 10
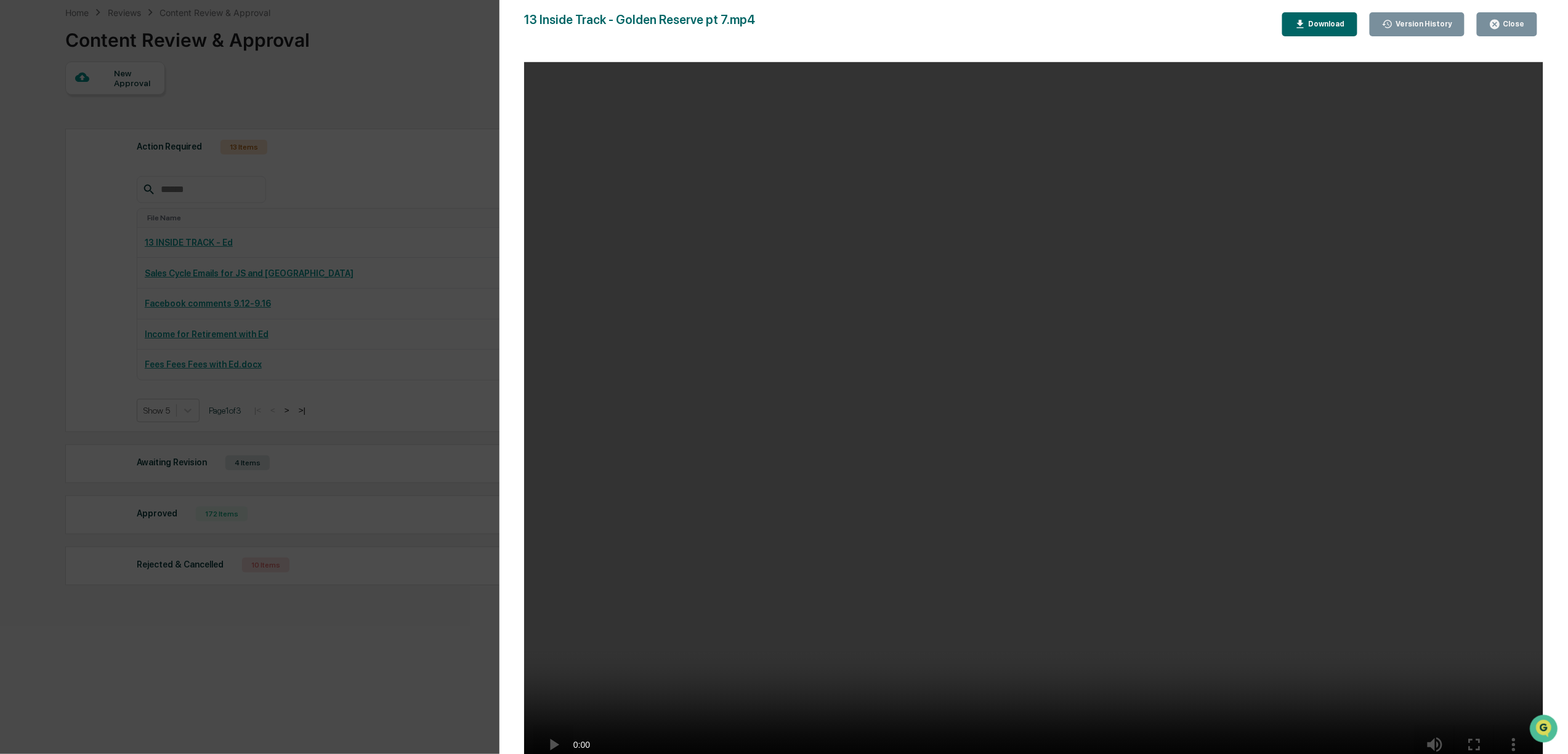
click at [1523, 24] on div "Close" at bounding box center [1513, 24] width 24 height 9
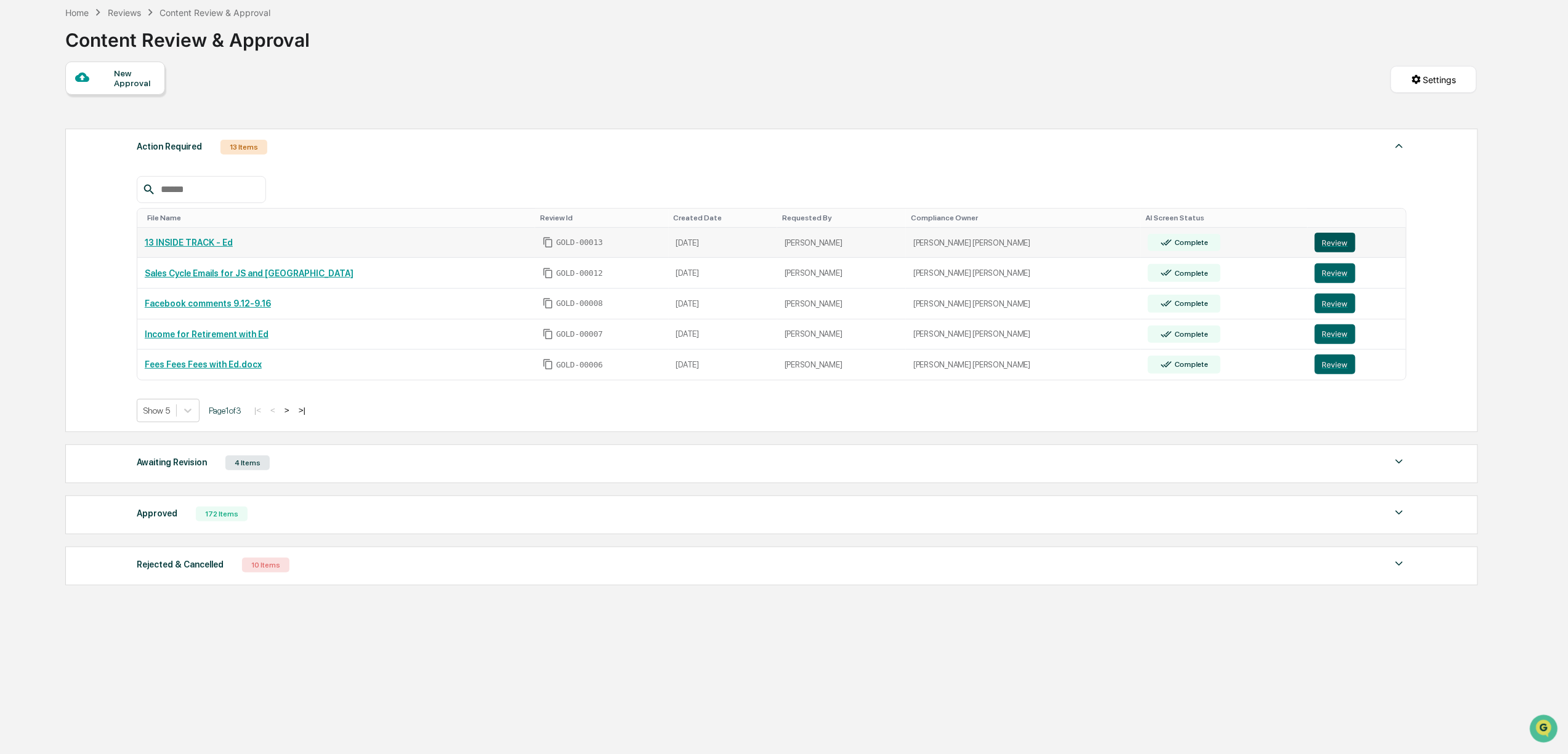
click at [1317, 241] on button "Review" at bounding box center [1335, 243] width 41 height 20
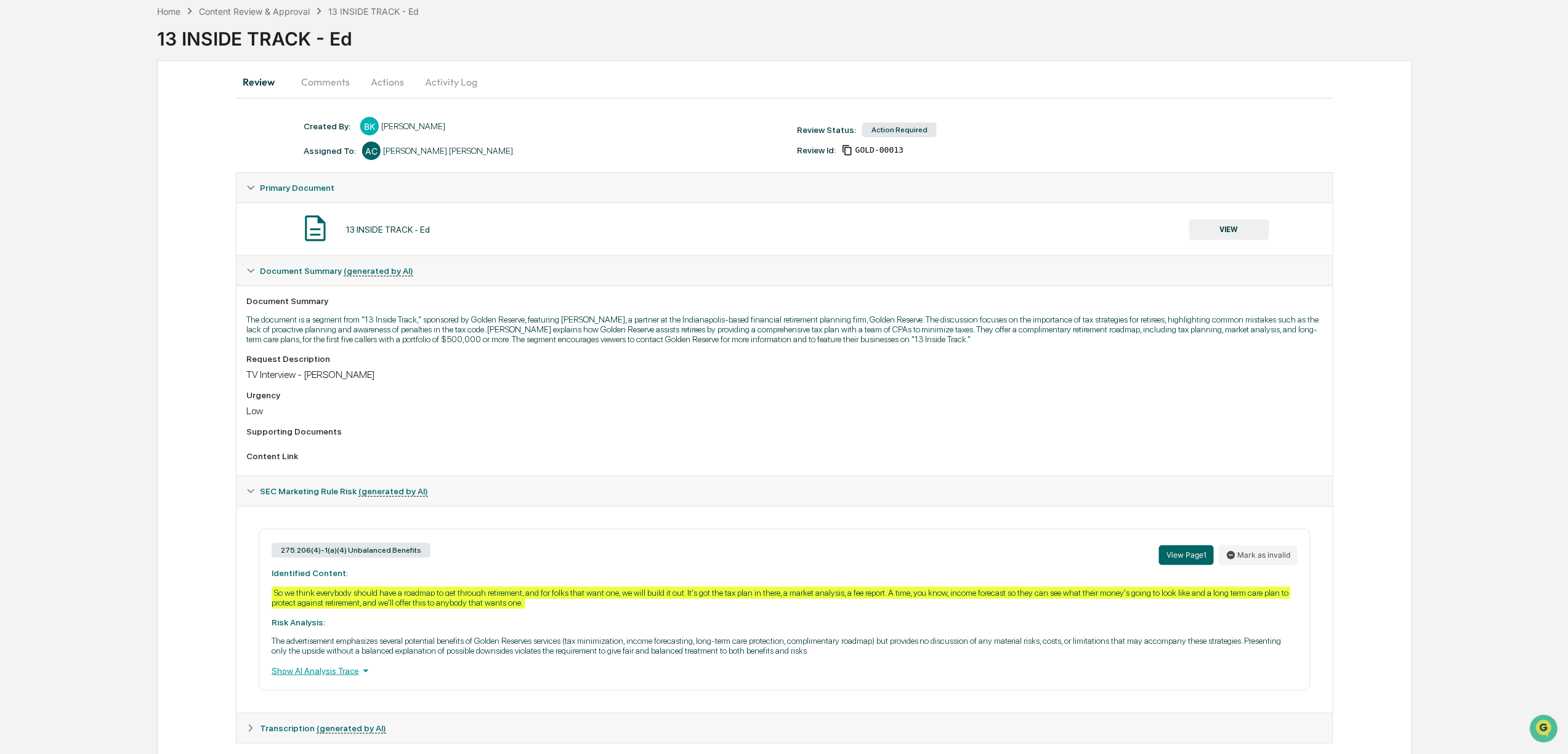
scroll to position [97, 0]
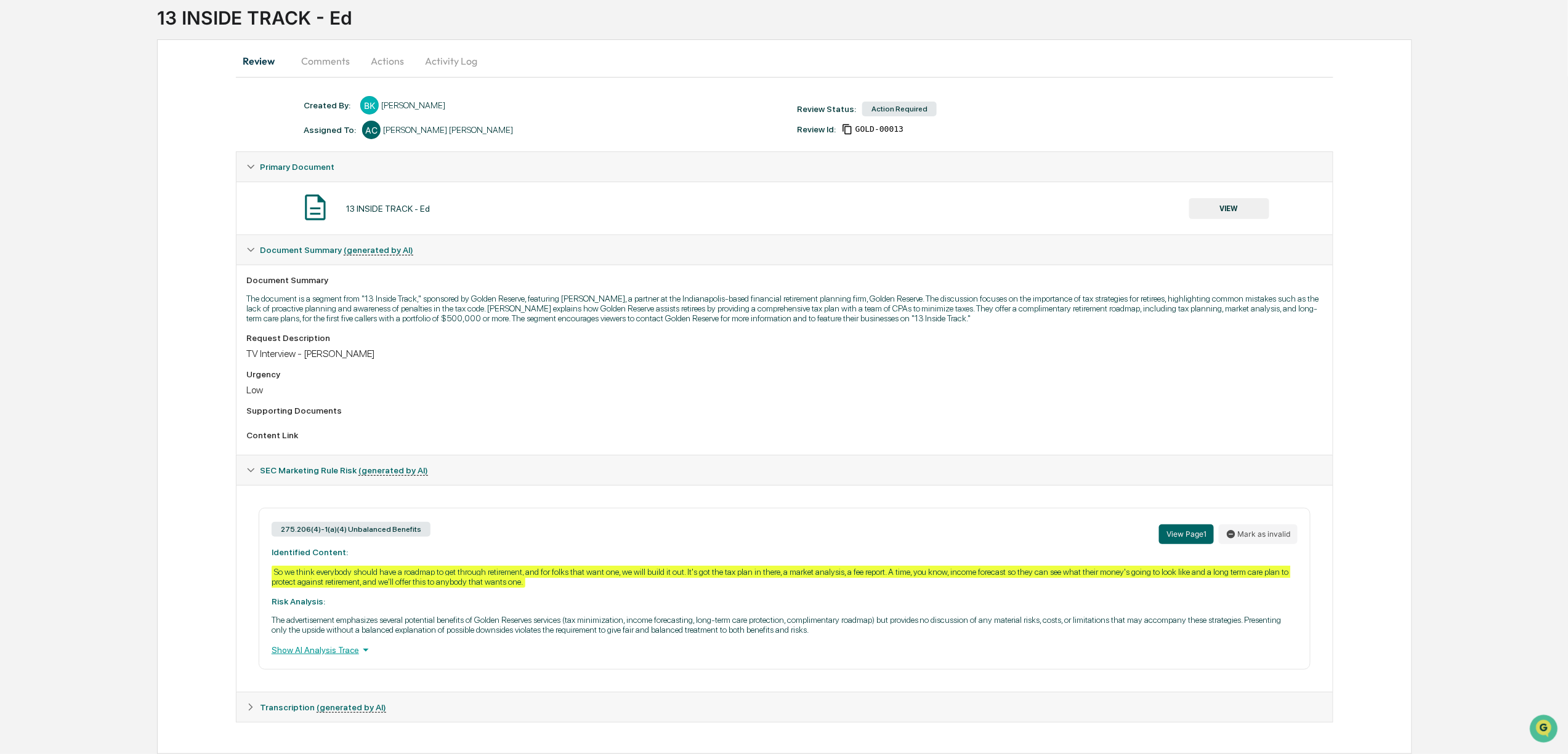
click at [1257, 198] on button "VIEW" at bounding box center [1229, 208] width 80 height 21
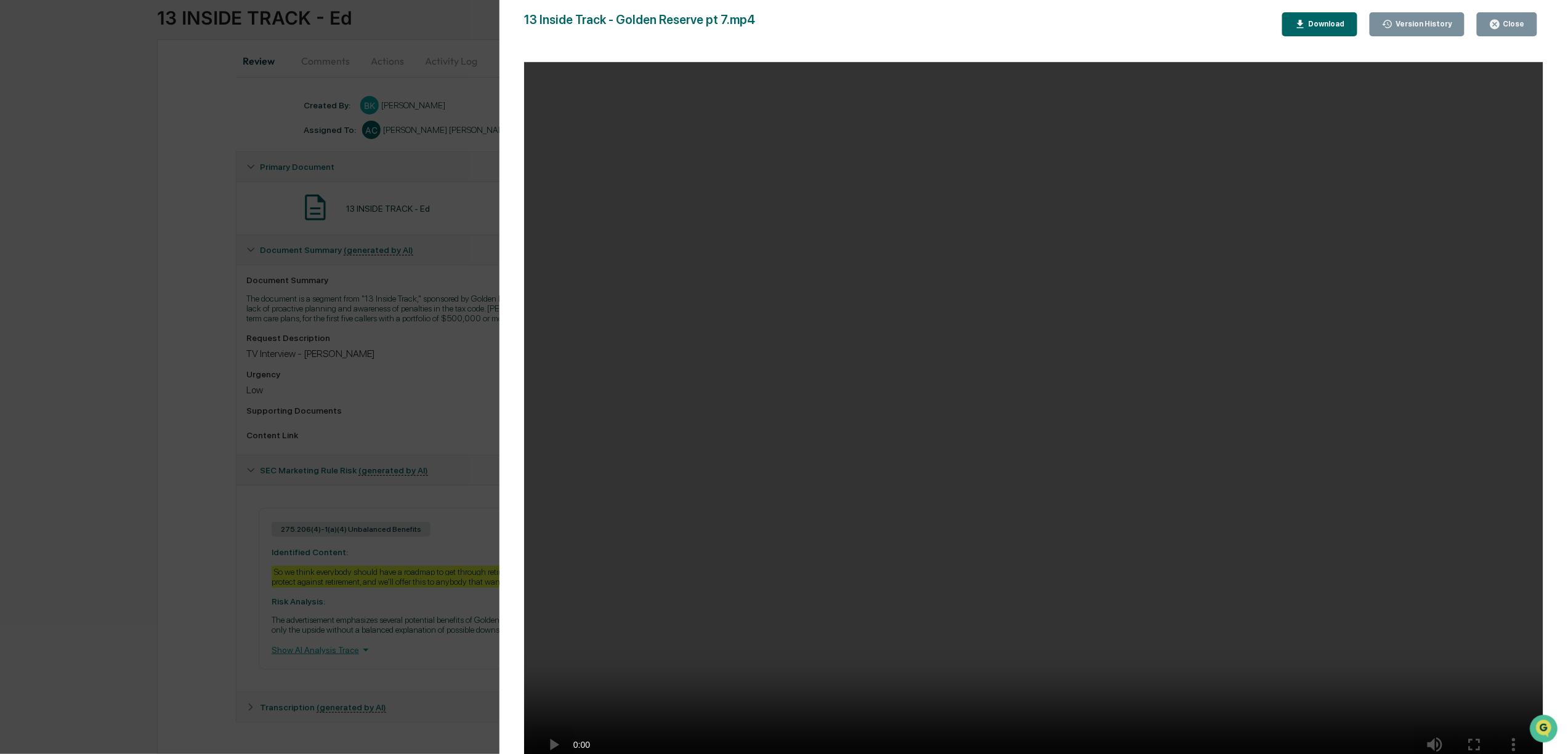
click at [176, 242] on div "Version History 09/17/2025, 05:01 PM Bree Keeler 13 Inside Track - Golden Reser…" at bounding box center [784, 377] width 1568 height 754
